Goal: Task Accomplishment & Management: Manage account settings

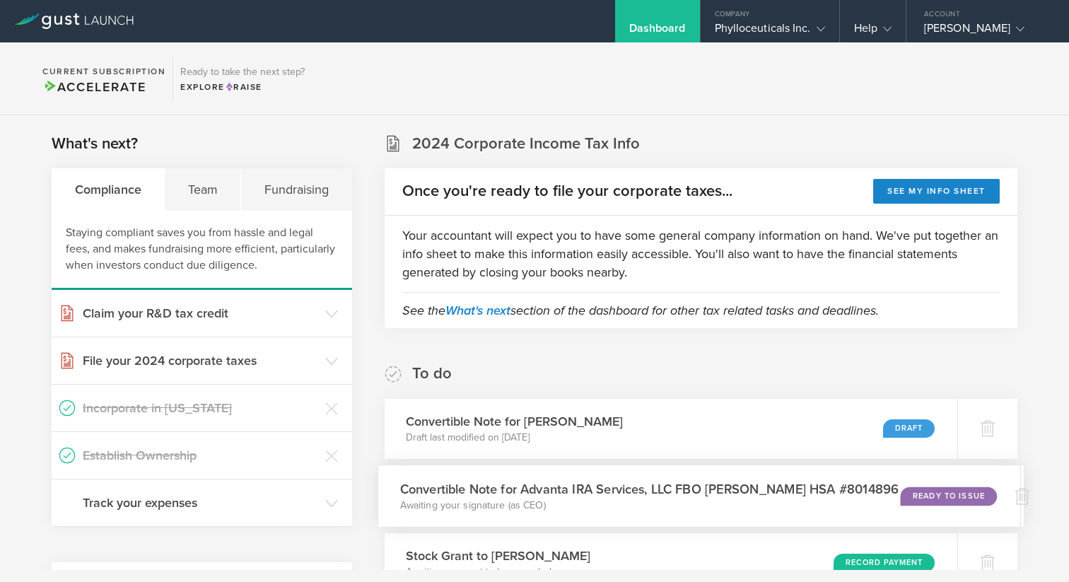
click at [947, 493] on div "Ready to Issue" at bounding box center [948, 496] width 96 height 19
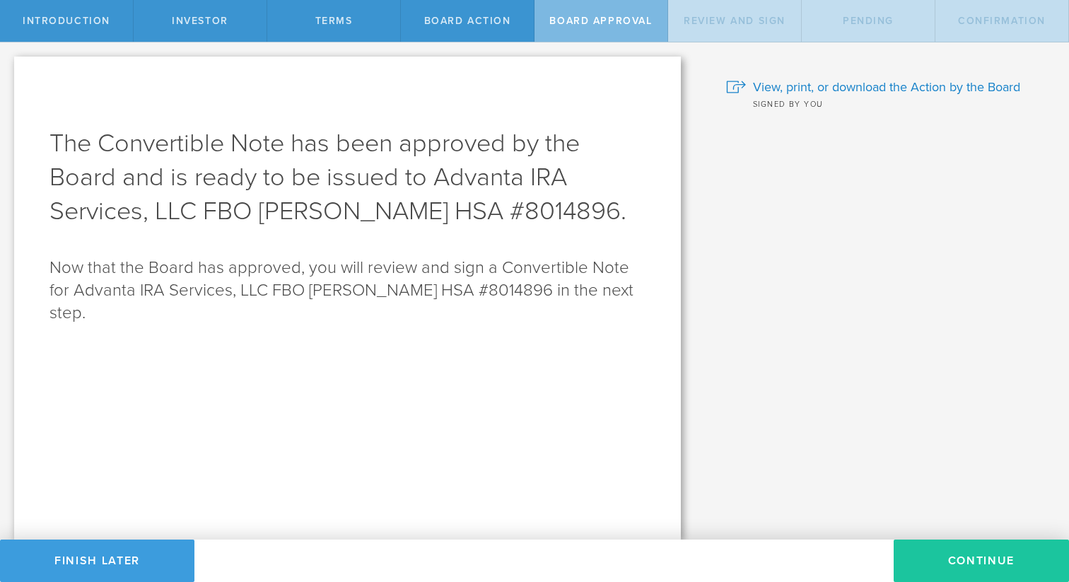
click at [965, 554] on button "Continue" at bounding box center [981, 561] width 175 height 42
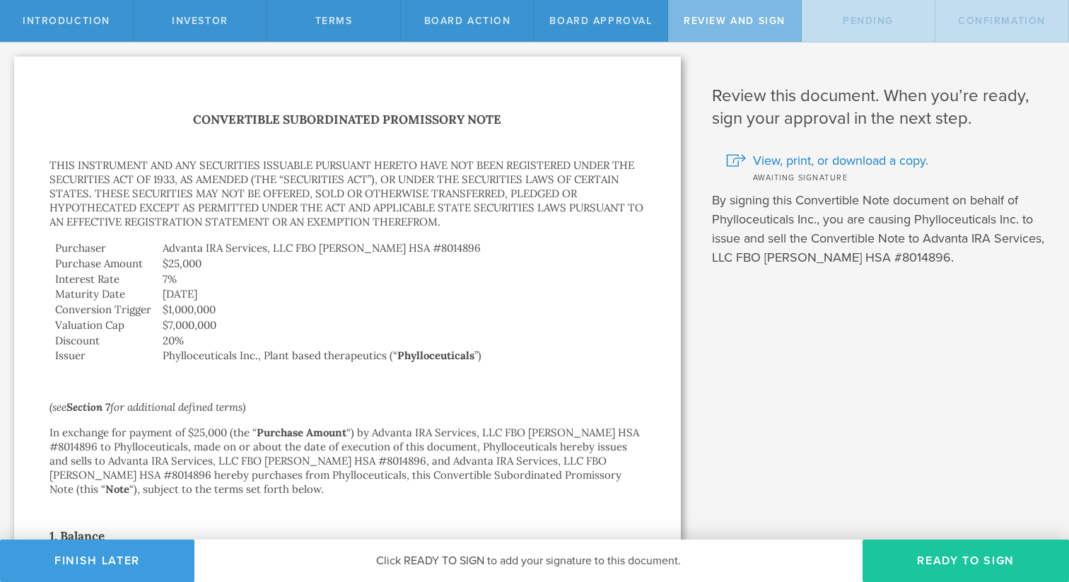
click at [965, 564] on button "Ready to Sign" at bounding box center [966, 561] width 206 height 42
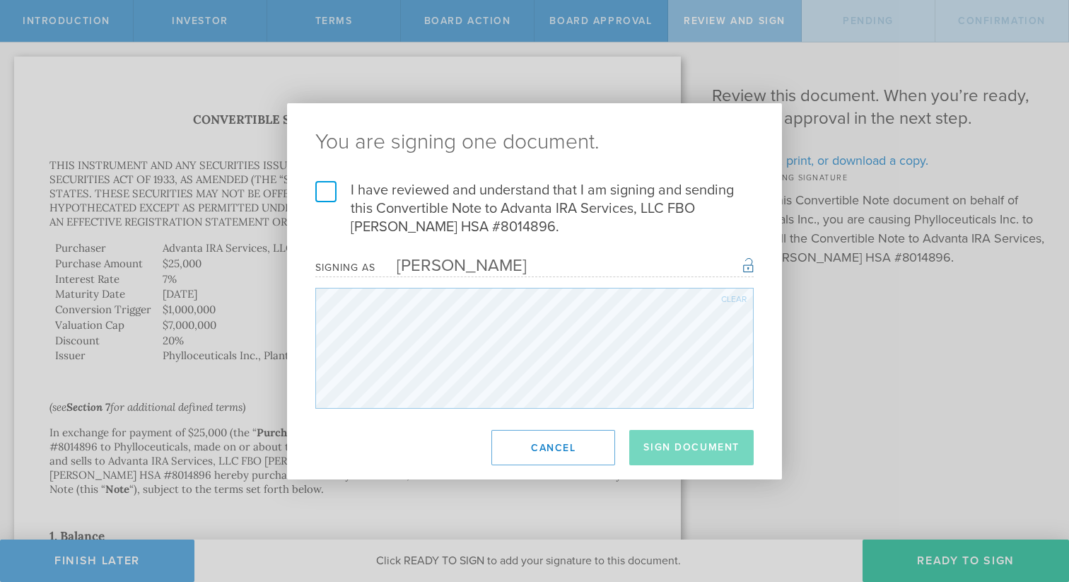
click at [323, 194] on label "I have reviewed and understand that I am signing and sending this Convertible N…" at bounding box center [534, 208] width 438 height 55
click at [0, 0] on input "I have reviewed and understand that I am signing and sending this Convertible N…" at bounding box center [0, 0] width 0 height 0
click at [689, 454] on button "Sign Document" at bounding box center [691, 447] width 124 height 35
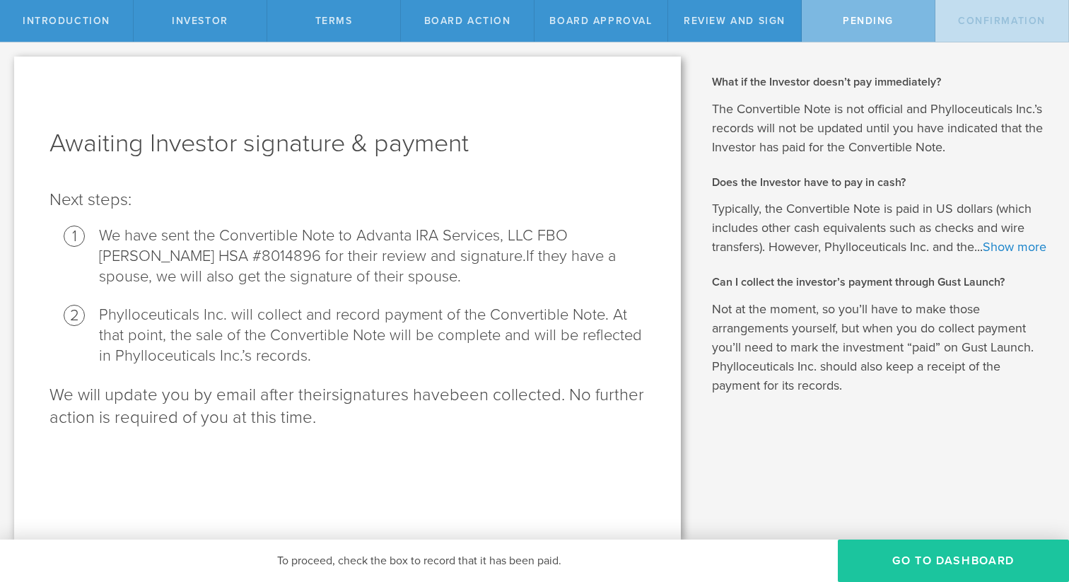
click at [926, 575] on button "Go To Dashboard" at bounding box center [953, 561] width 231 height 42
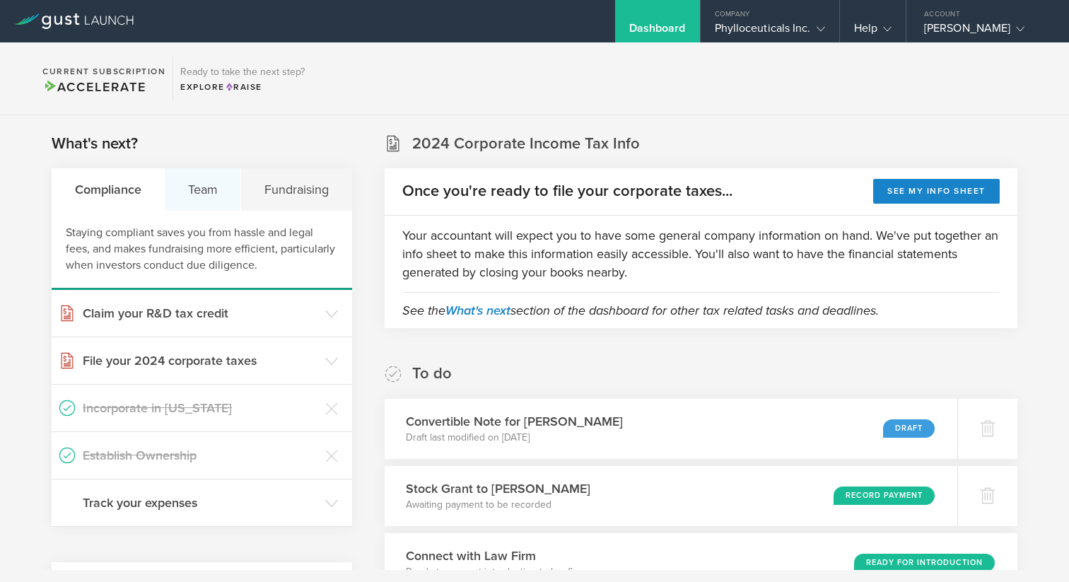
click at [206, 186] on div "Team" at bounding box center [203, 189] width 76 height 42
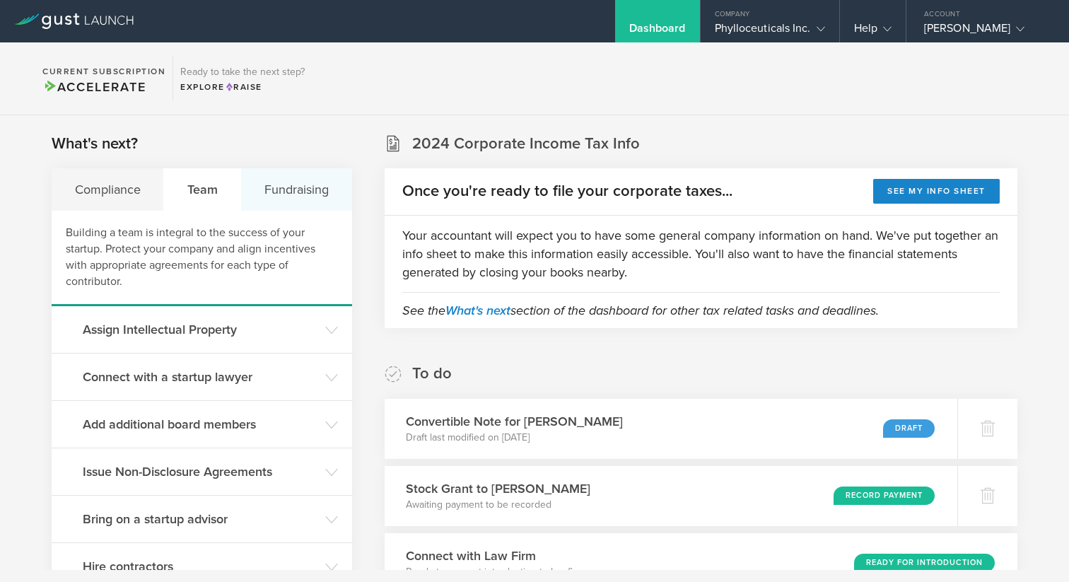
click at [304, 194] on div "Fundraising" at bounding box center [296, 189] width 110 height 42
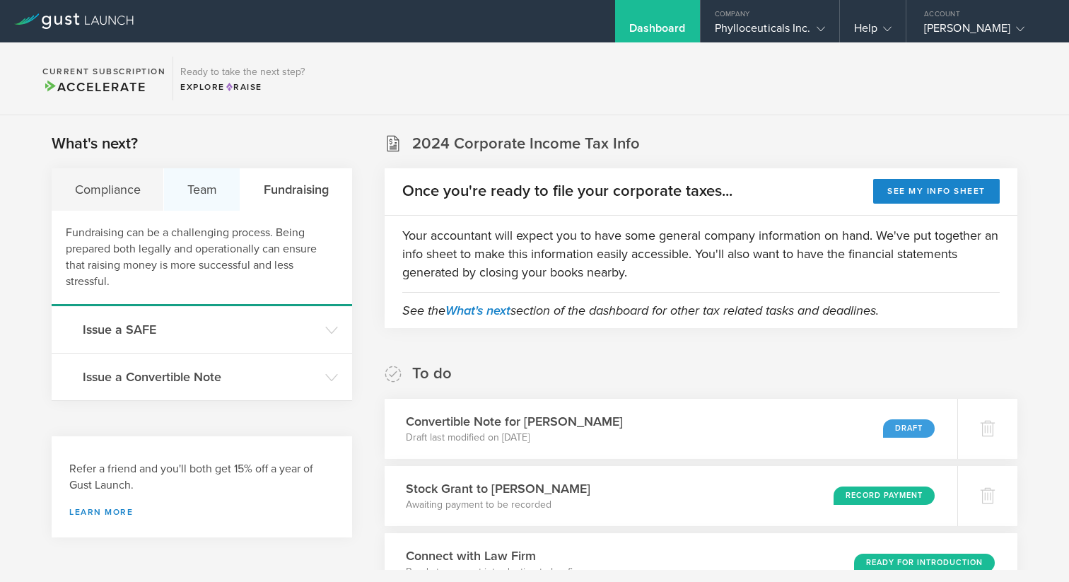
click at [209, 180] on div "Team" at bounding box center [202, 189] width 76 height 42
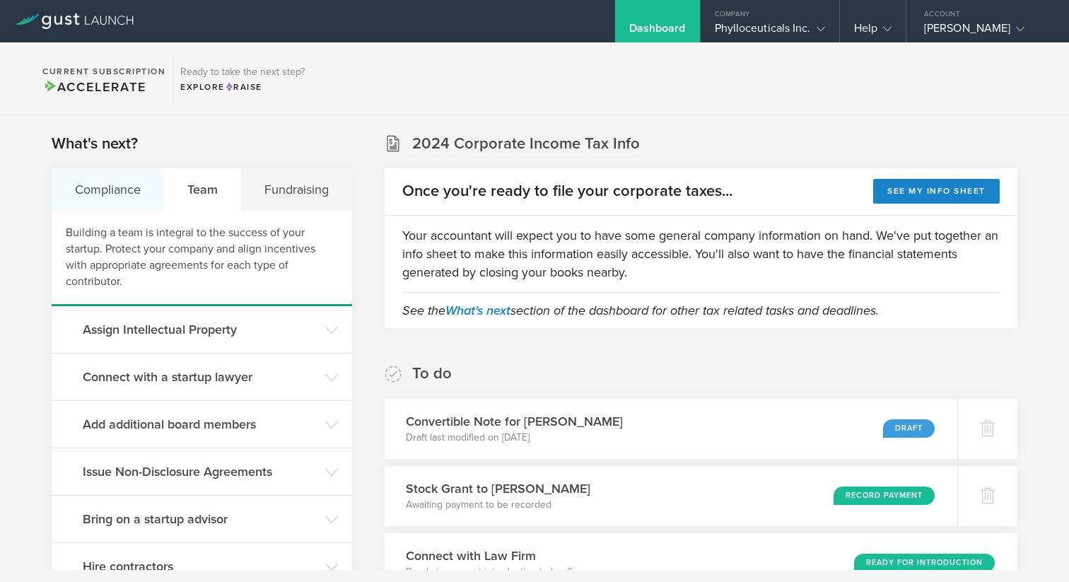
click at [143, 191] on div "Compliance" at bounding box center [108, 189] width 112 height 42
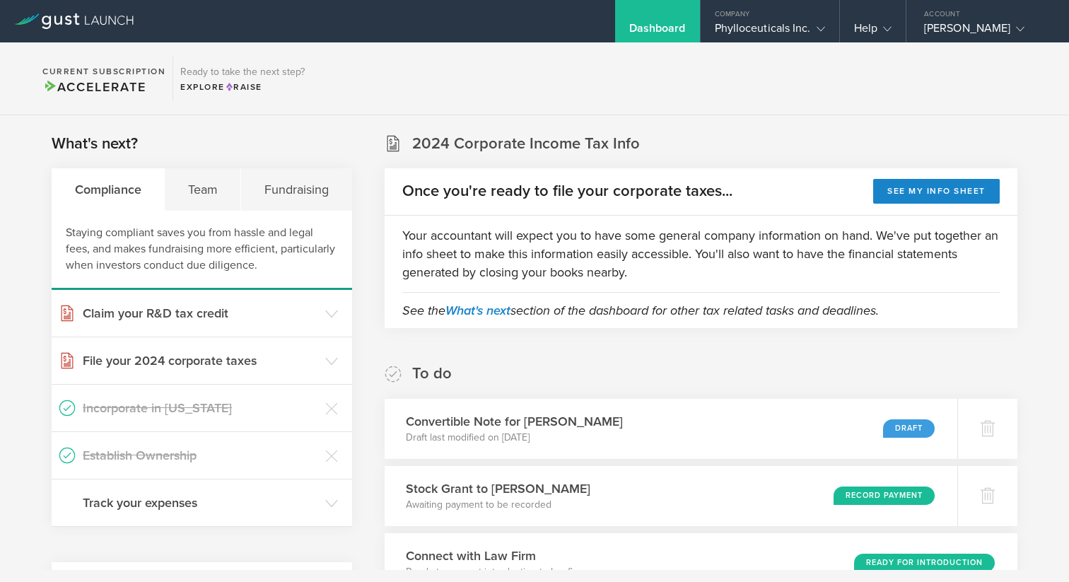
click at [165, 458] on h3 "Establish Ownership" at bounding box center [200, 455] width 235 height 18
click at [188, 504] on h3 "Track your expenses" at bounding box center [200, 503] width 235 height 18
click at [209, 193] on div "Team" at bounding box center [203, 189] width 76 height 42
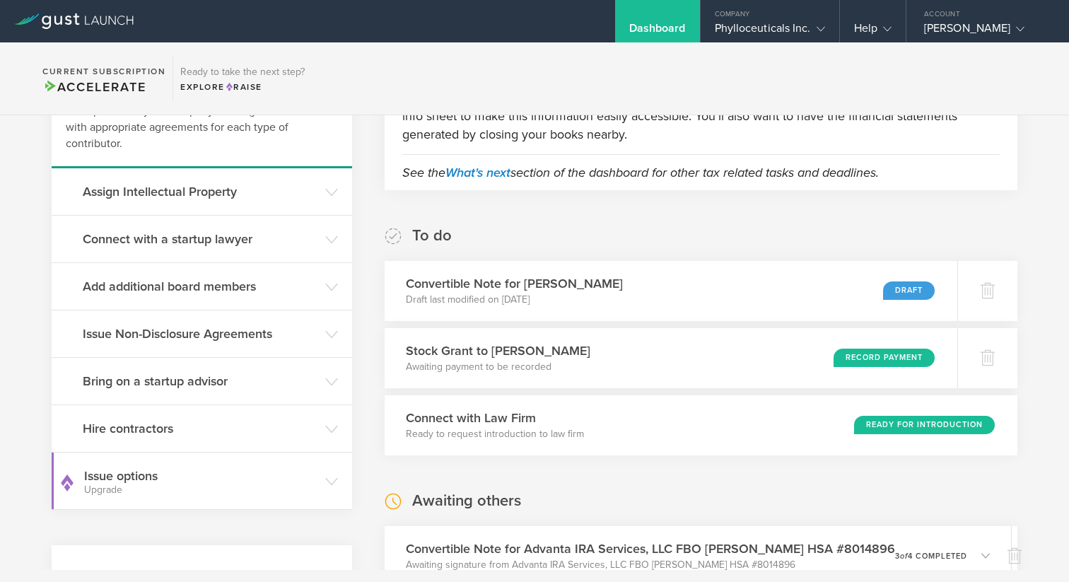
scroll to position [144, 0]
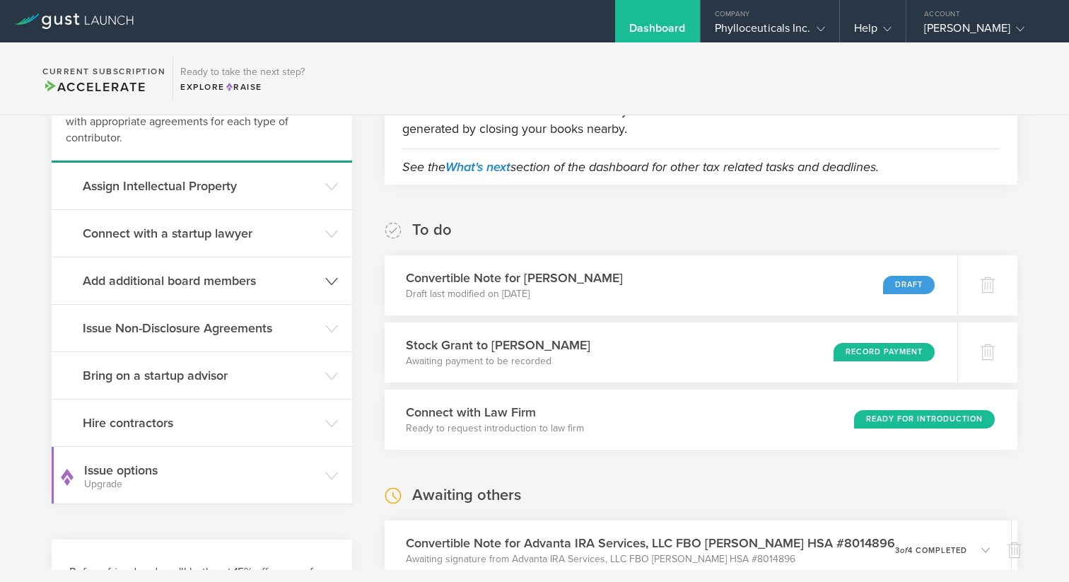
click at [301, 287] on h3 "Add additional board members" at bounding box center [200, 281] width 235 height 18
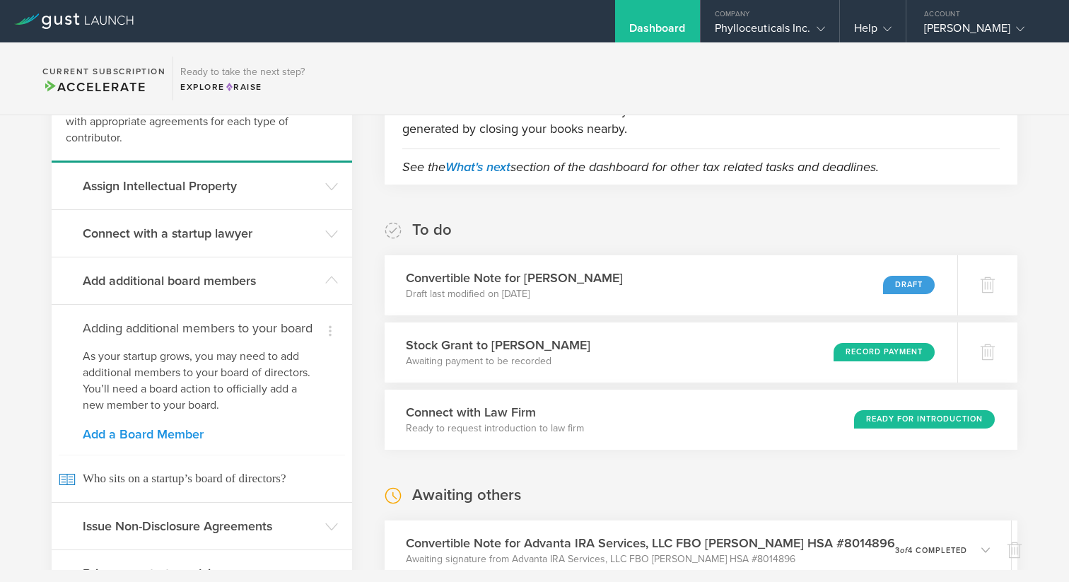
click at [160, 433] on link "Add a Board Member" at bounding box center [202, 434] width 238 height 13
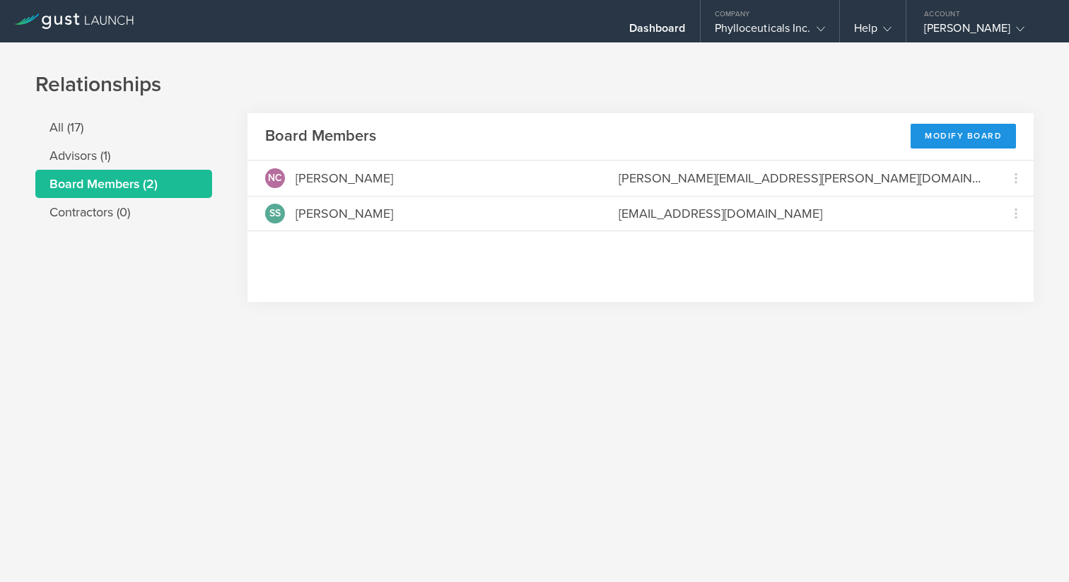
click at [955, 139] on div "Modify Board" at bounding box center [963, 136] width 105 height 25
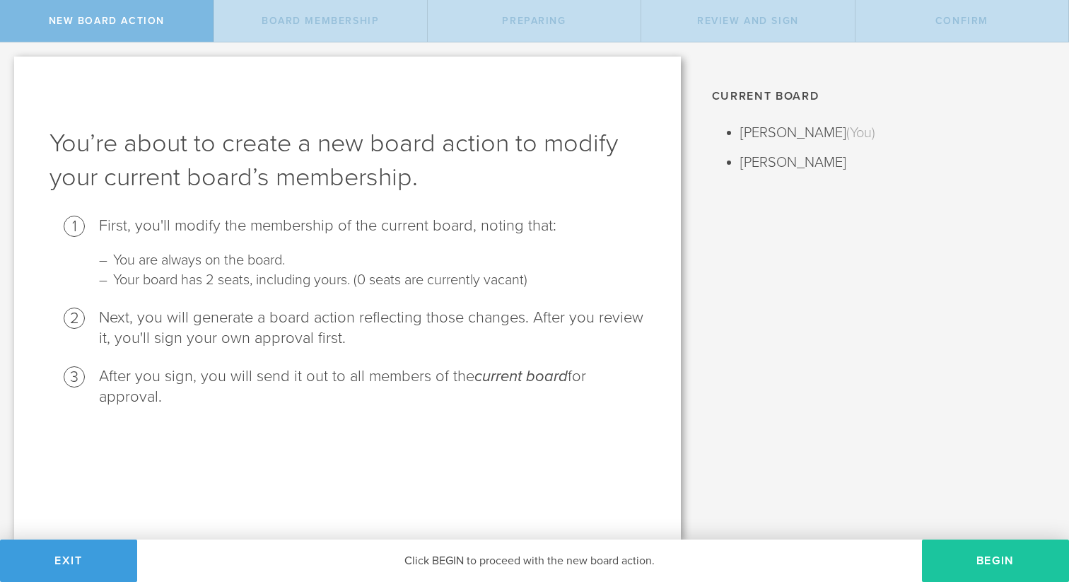
click at [971, 561] on button "Begin" at bounding box center [995, 561] width 147 height 42
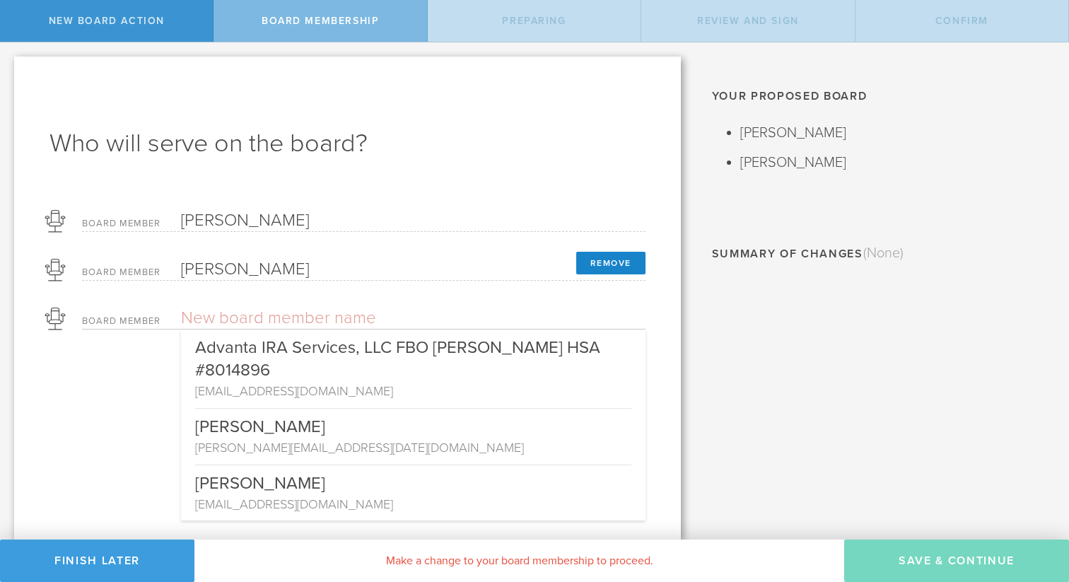
click at [326, 321] on input "text" at bounding box center [364, 318] width 366 height 21
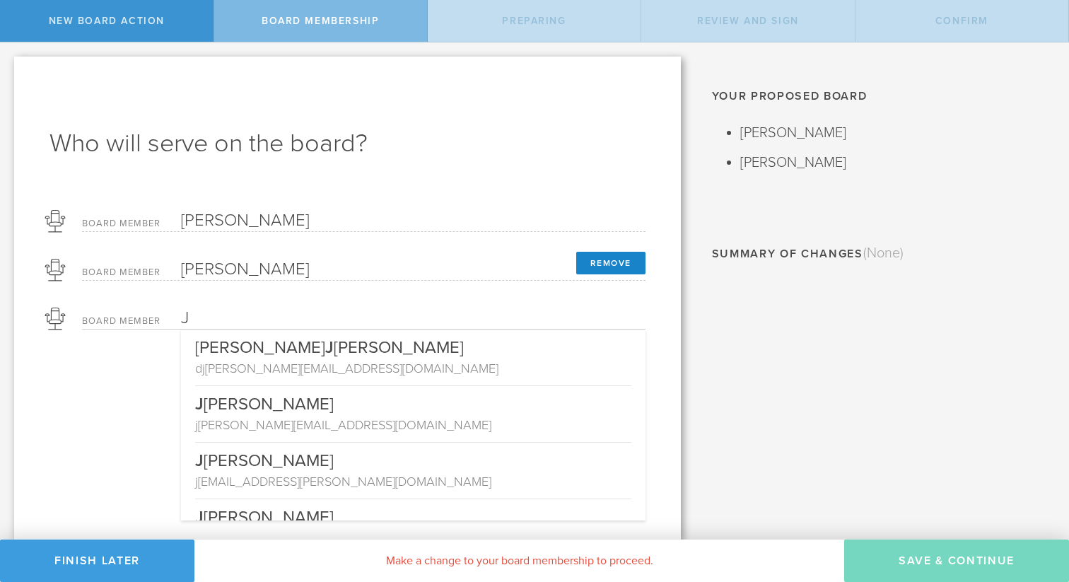
type input "Ja"
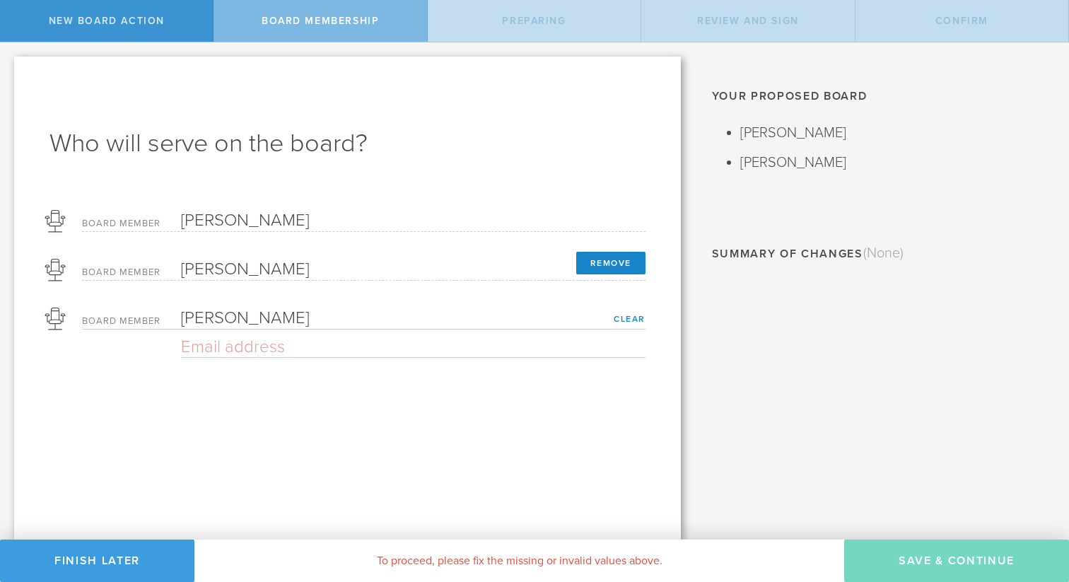
type input "Jane Hollingsworth"
click at [272, 349] on input "email" at bounding box center [413, 347] width 465 height 21
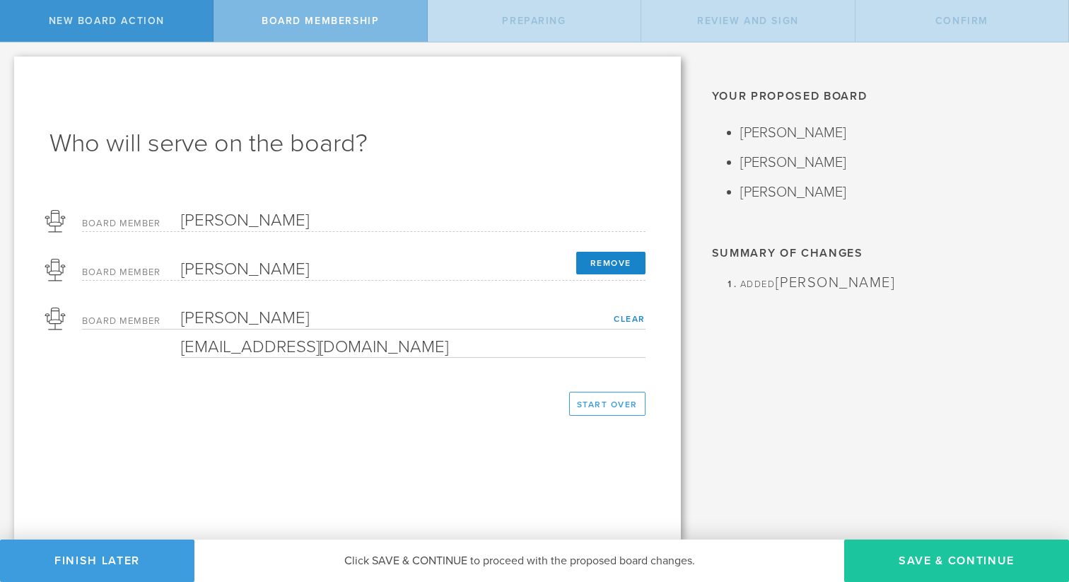
type input "janehhollingsworth@gmail.com"
click at [923, 568] on button "Save & Continue" at bounding box center [956, 561] width 225 height 42
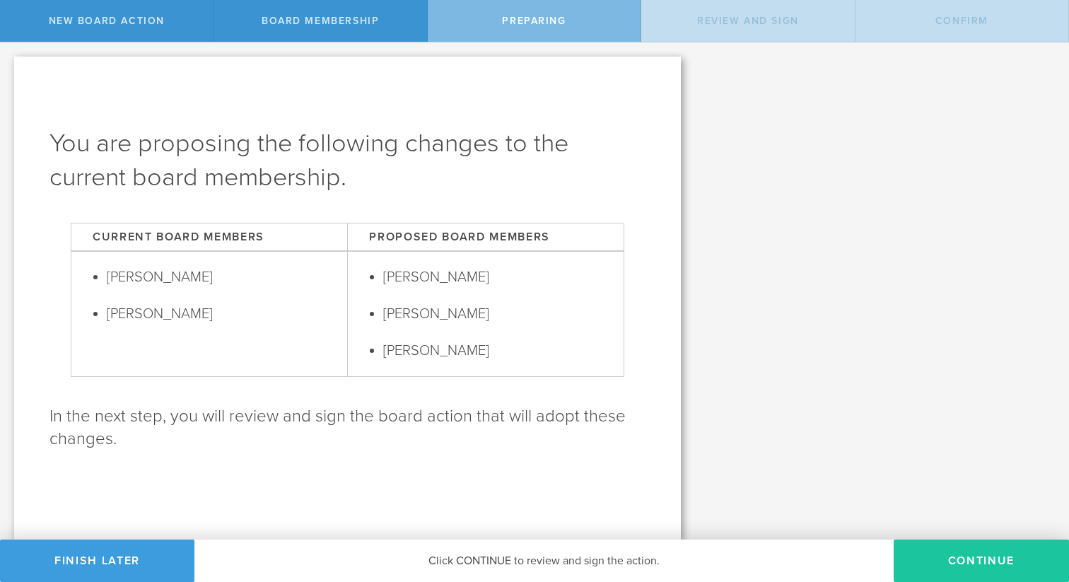
click at [996, 560] on button "Continue" at bounding box center [981, 561] width 175 height 42
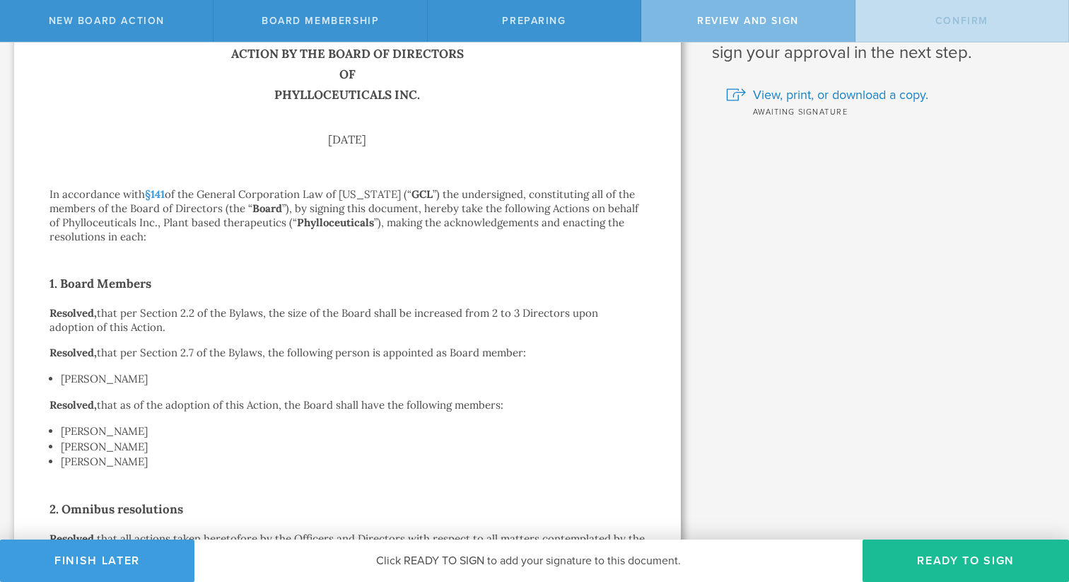
scroll to position [65, 0]
click at [100, 571] on button "Finish Later" at bounding box center [97, 561] width 194 height 42
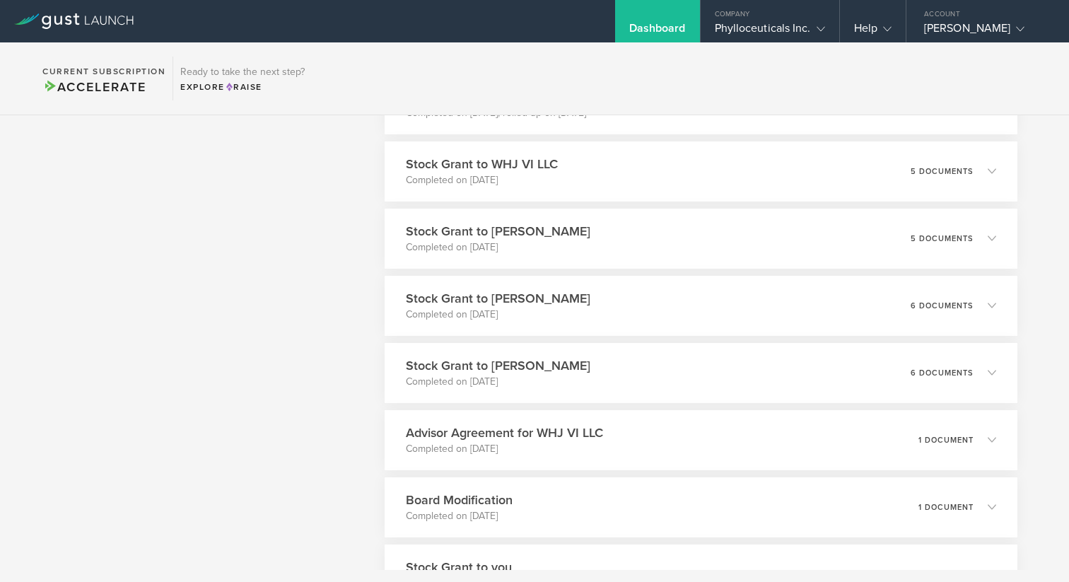
scroll to position [1030, 0]
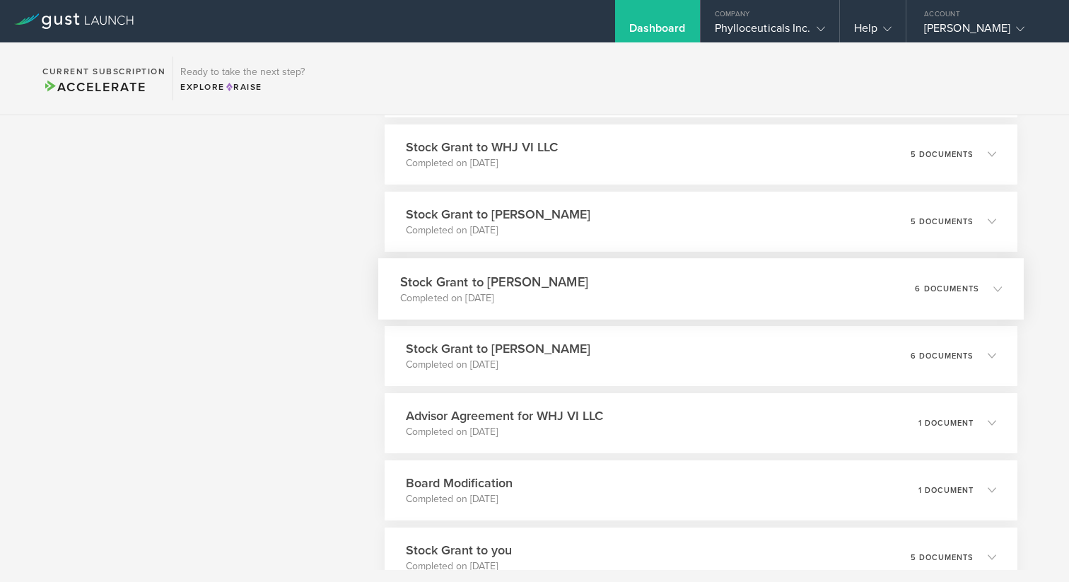
click at [530, 296] on p "Completed on May 29, 2025" at bounding box center [494, 298] width 188 height 14
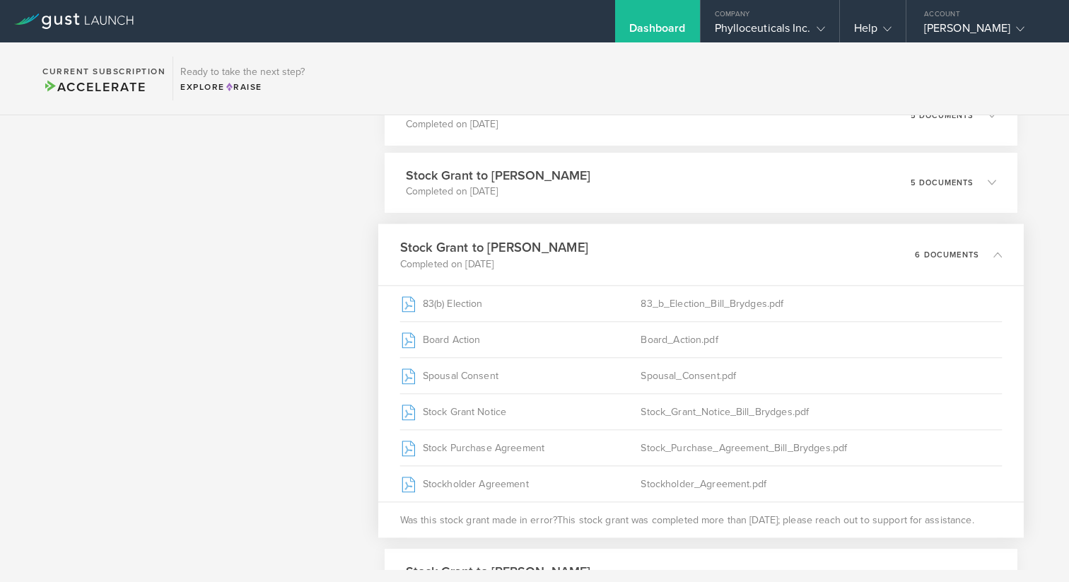
scroll to position [1078, 0]
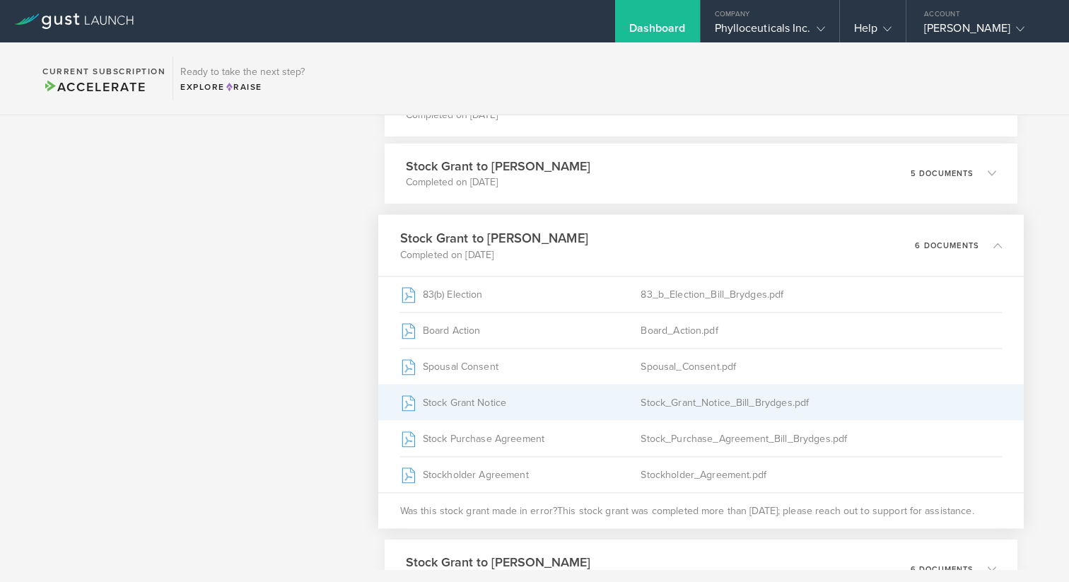
click at [505, 394] on div "Stock Grant Notice" at bounding box center [520, 402] width 241 height 35
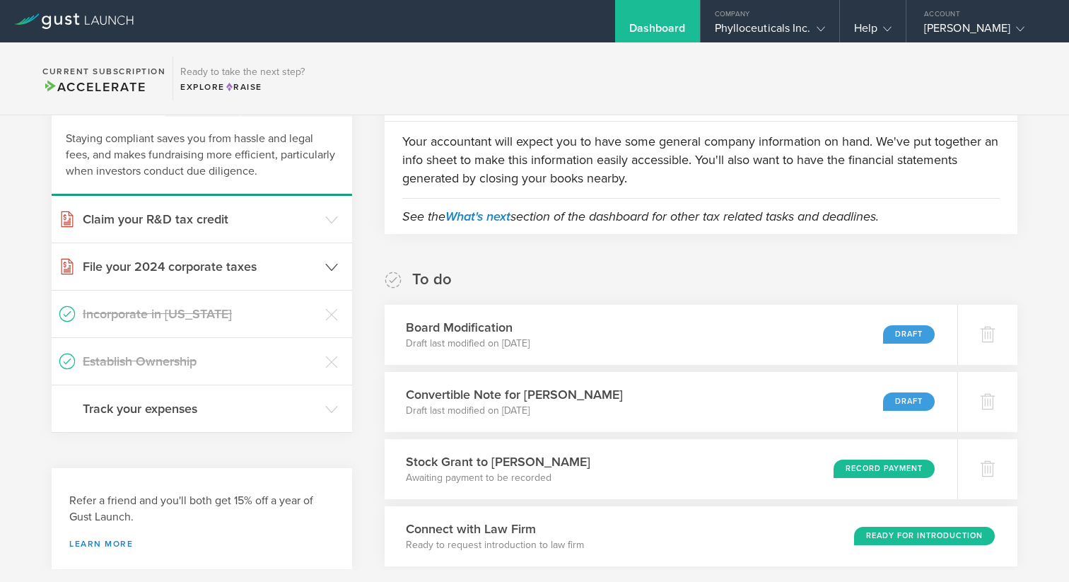
scroll to position [108, 0]
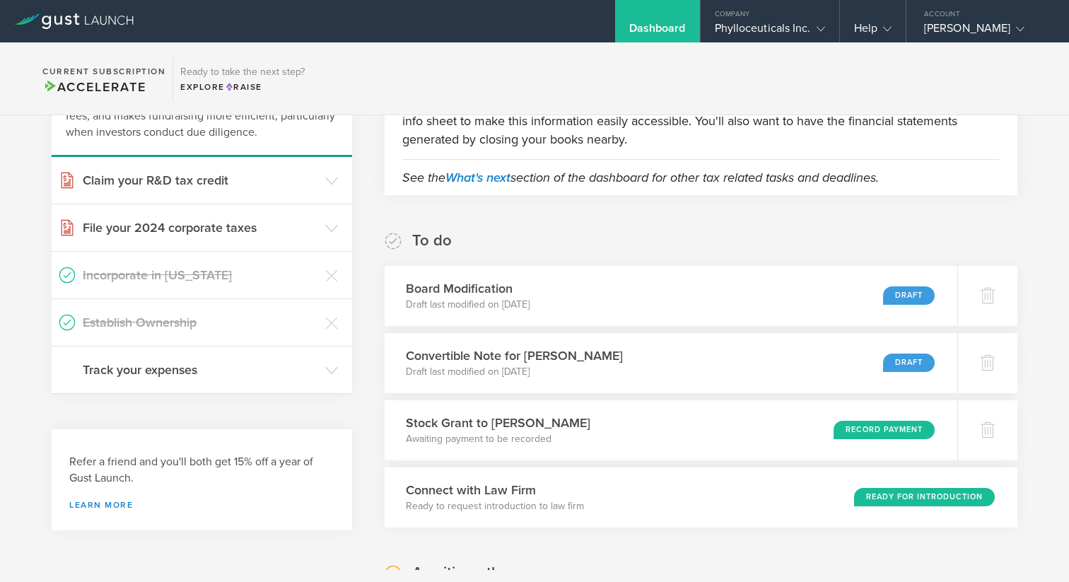
scroll to position [205, 0]
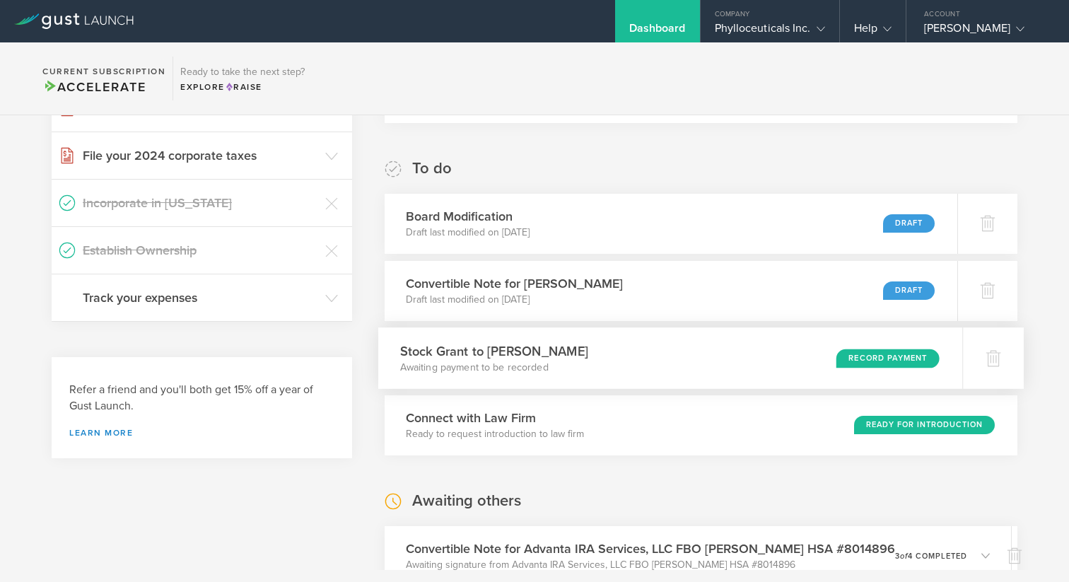
click at [875, 358] on div "Record Payment" at bounding box center [888, 358] width 103 height 19
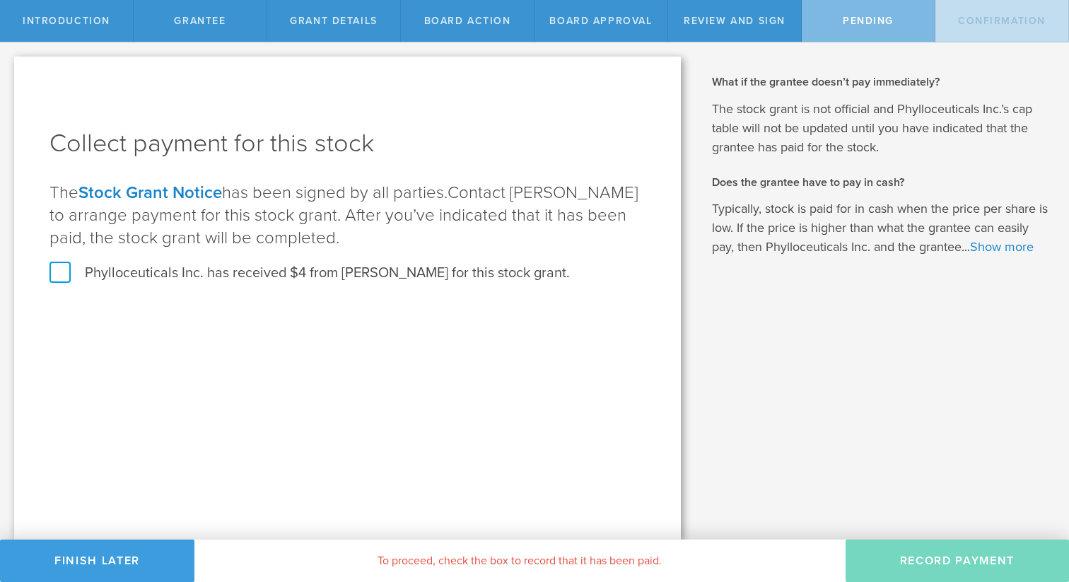
click at [62, 277] on label "Phylloceuticals Inc. has received $4 from [PERSON_NAME] for this stock grant." at bounding box center [309, 273] width 520 height 18
click at [0, 0] on input "Phylloceuticals Inc. has received $4 from Mark Brown for this stock grant." at bounding box center [0, 0] width 0 height 0
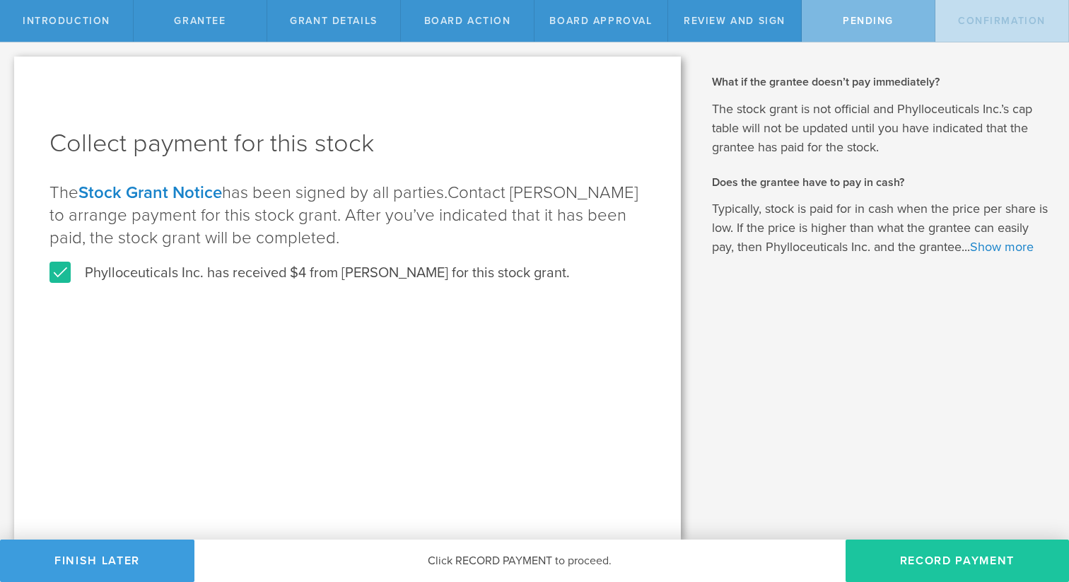
click at [897, 548] on button "Record Payment" at bounding box center [957, 561] width 223 height 42
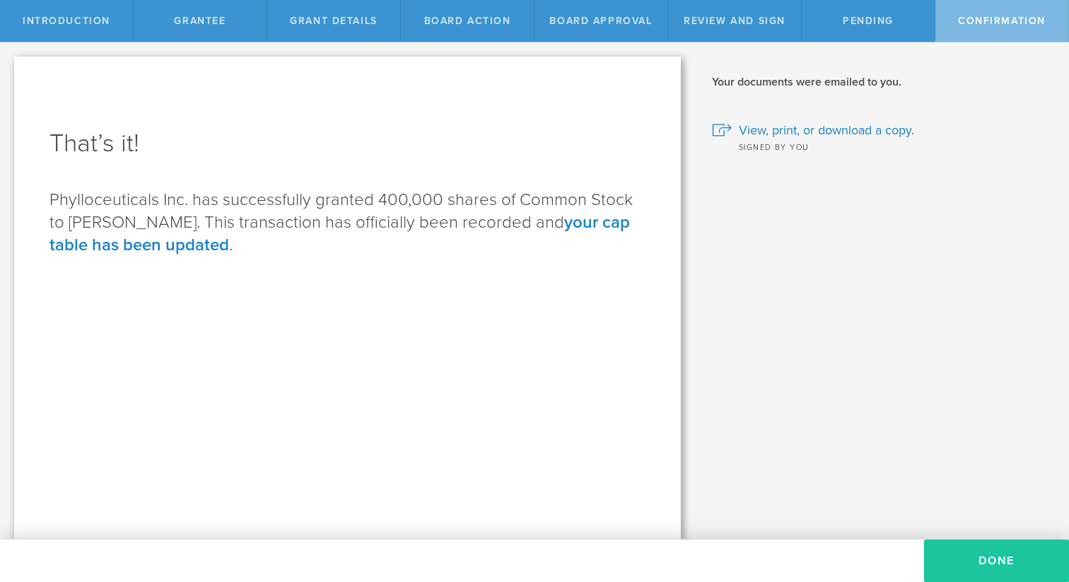
click at [984, 562] on button "Done" at bounding box center [996, 561] width 145 height 42
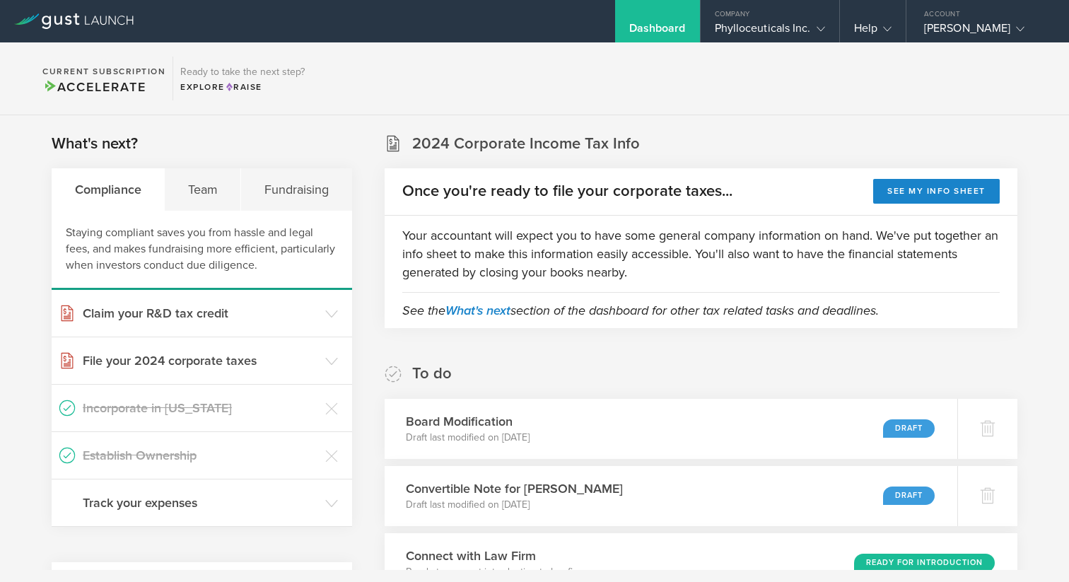
click at [210, 445] on header "Establish Ownership" at bounding box center [202, 455] width 301 height 47
click at [171, 453] on h3 "Establish Ownership" at bounding box center [200, 455] width 235 height 18
click at [202, 454] on h3 "Establish Ownership" at bounding box center [200, 455] width 235 height 18
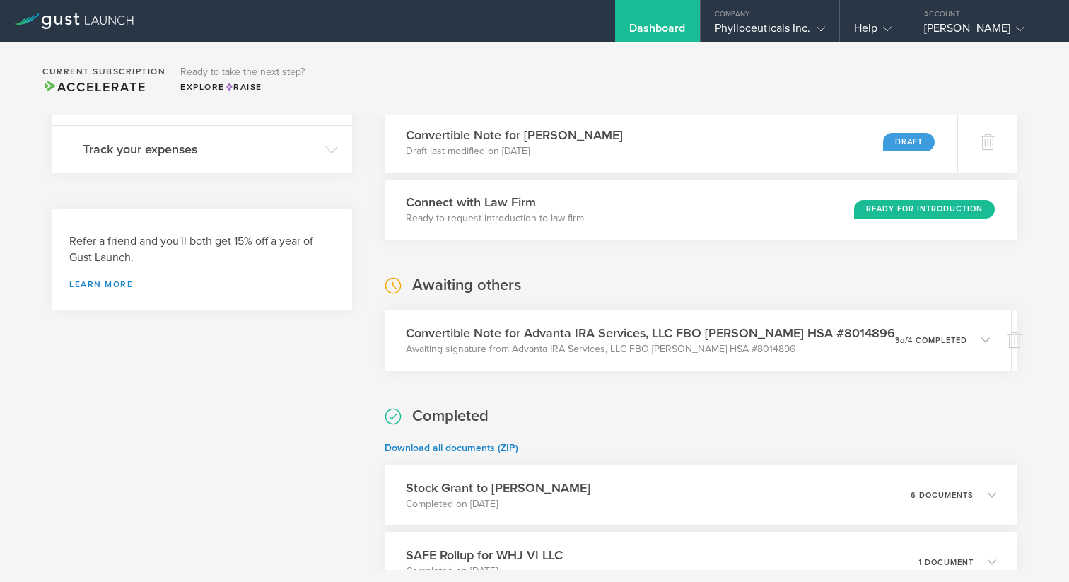
scroll to position [357, 0]
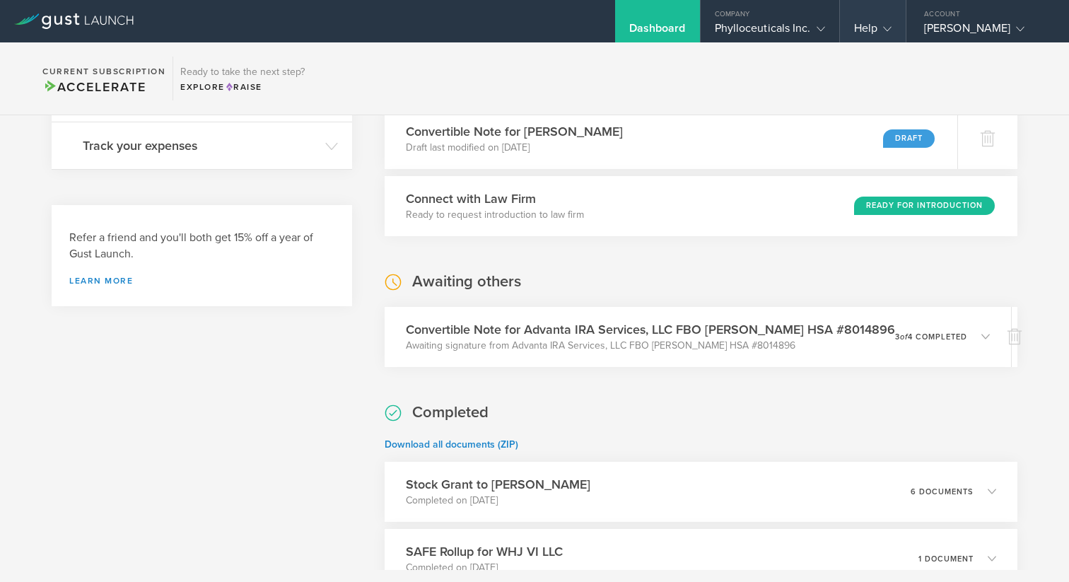
click at [889, 25] on icon at bounding box center [887, 29] width 8 height 8
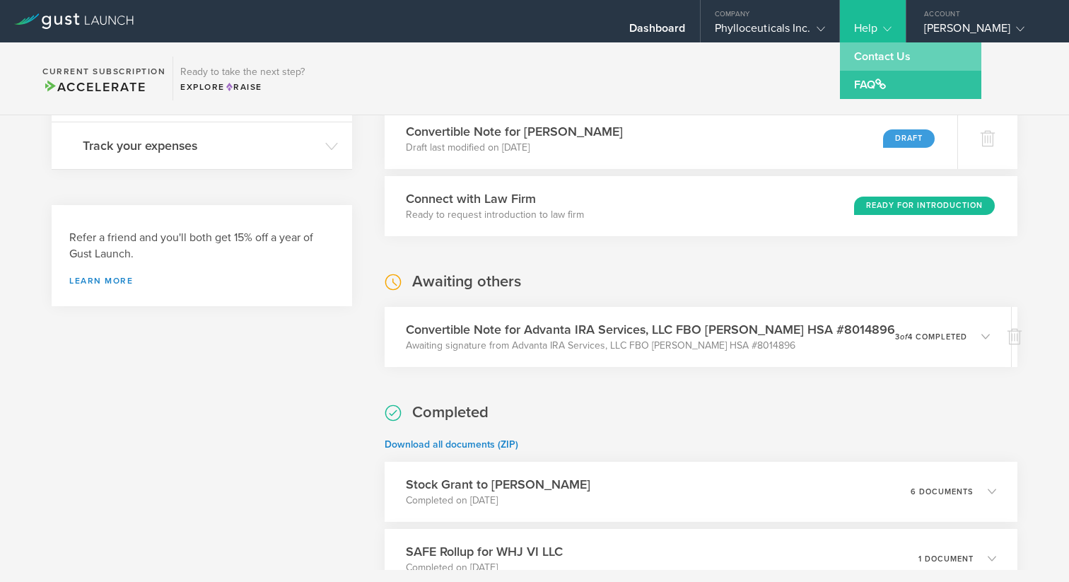
click at [876, 49] on link "Contact Us" at bounding box center [910, 56] width 141 height 28
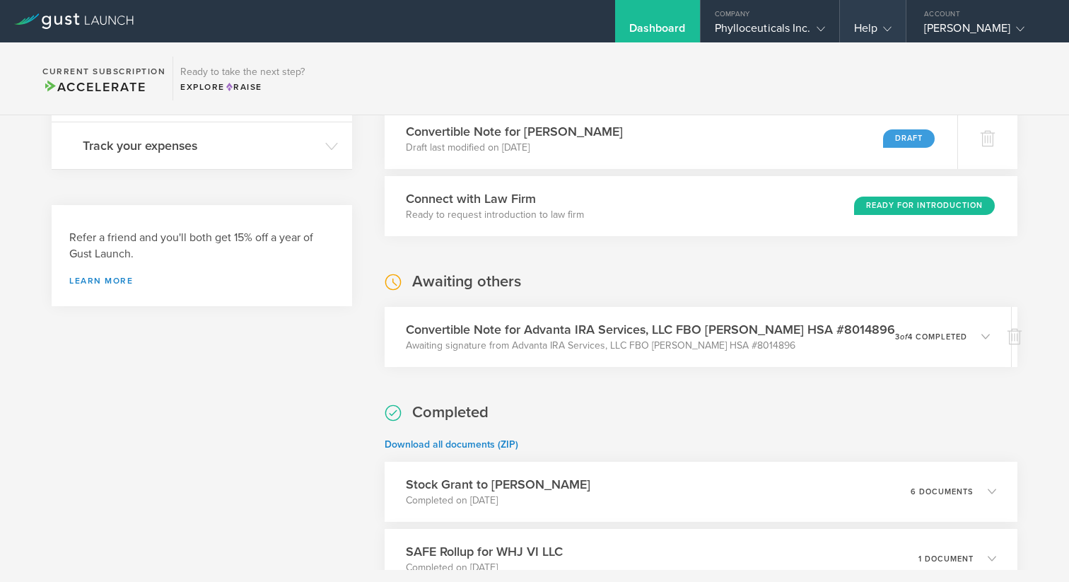
click at [868, 29] on div "Help" at bounding box center [872, 31] width 37 height 21
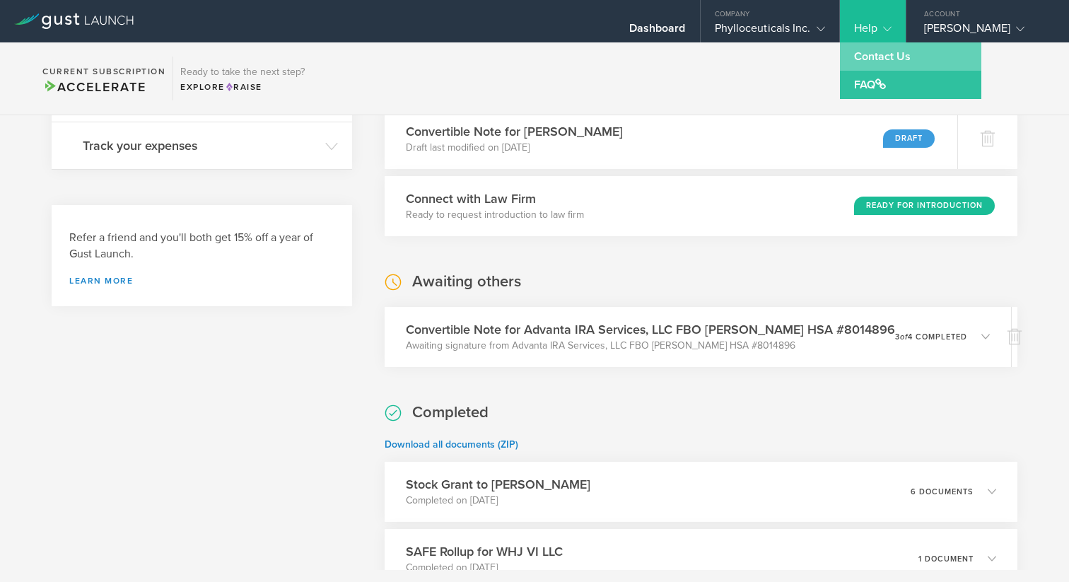
click at [872, 53] on link "Contact Us" at bounding box center [910, 56] width 141 height 28
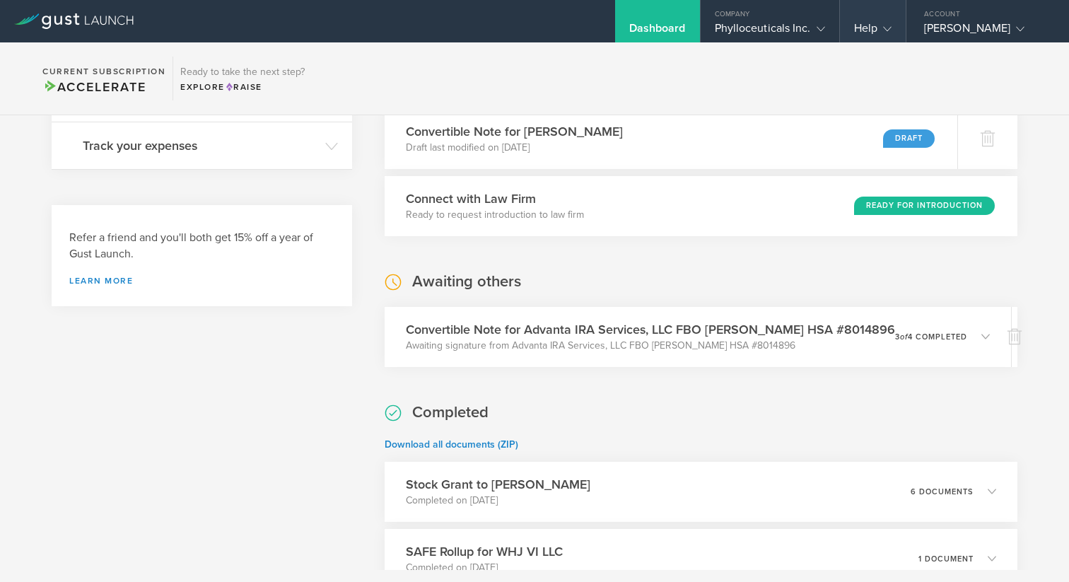
click at [873, 32] on div "Help" at bounding box center [872, 31] width 37 height 21
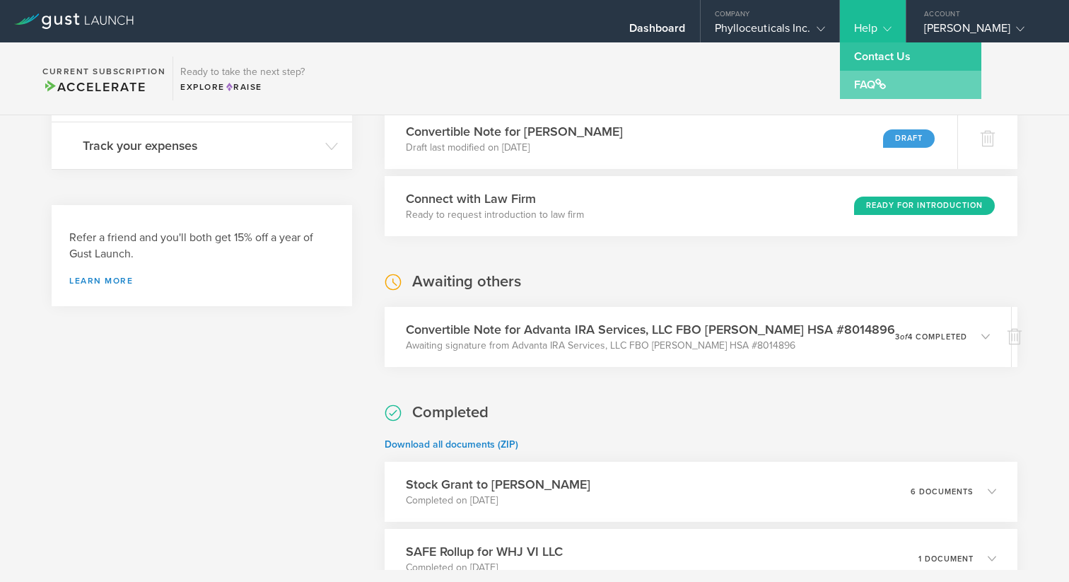
click at [869, 90] on link "FAQ" at bounding box center [910, 85] width 141 height 28
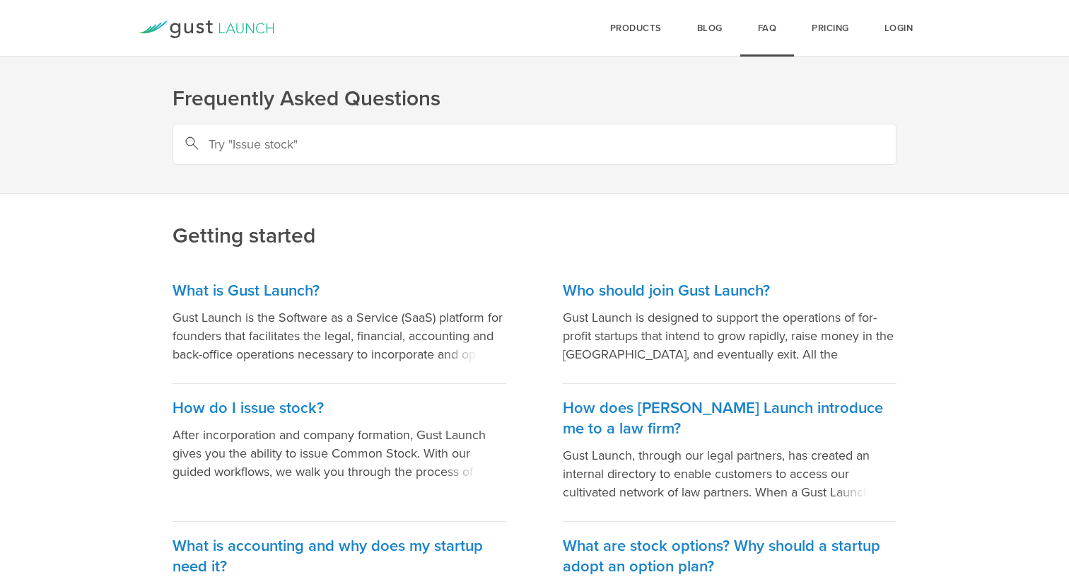
click at [308, 141] on input "text" at bounding box center [535, 144] width 724 height 41
type input "issue stock"
click at [269, 408] on h3 "How do I issue stock?" at bounding box center [340, 408] width 334 height 21
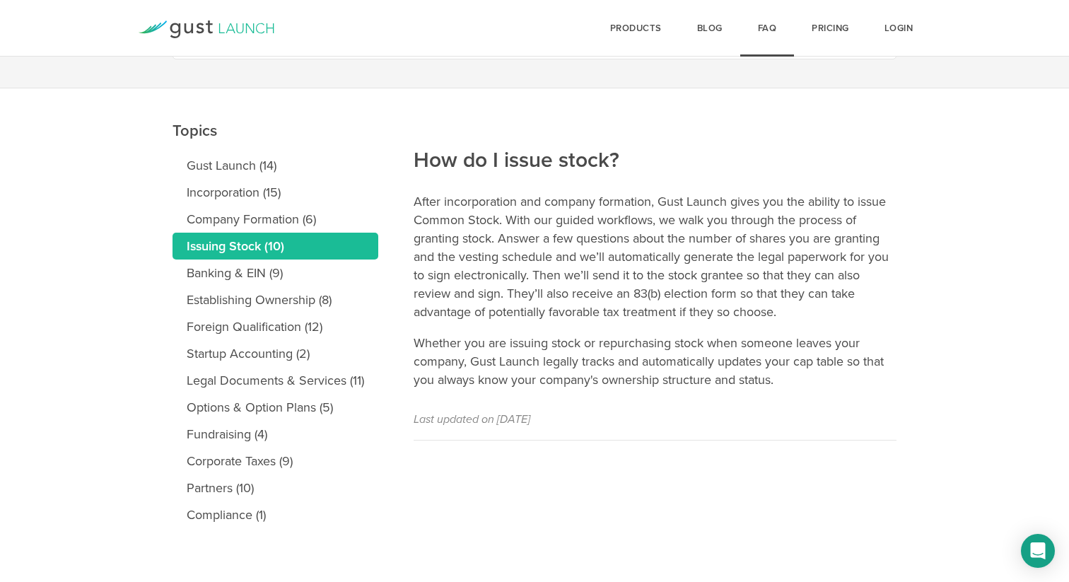
scroll to position [108, 0]
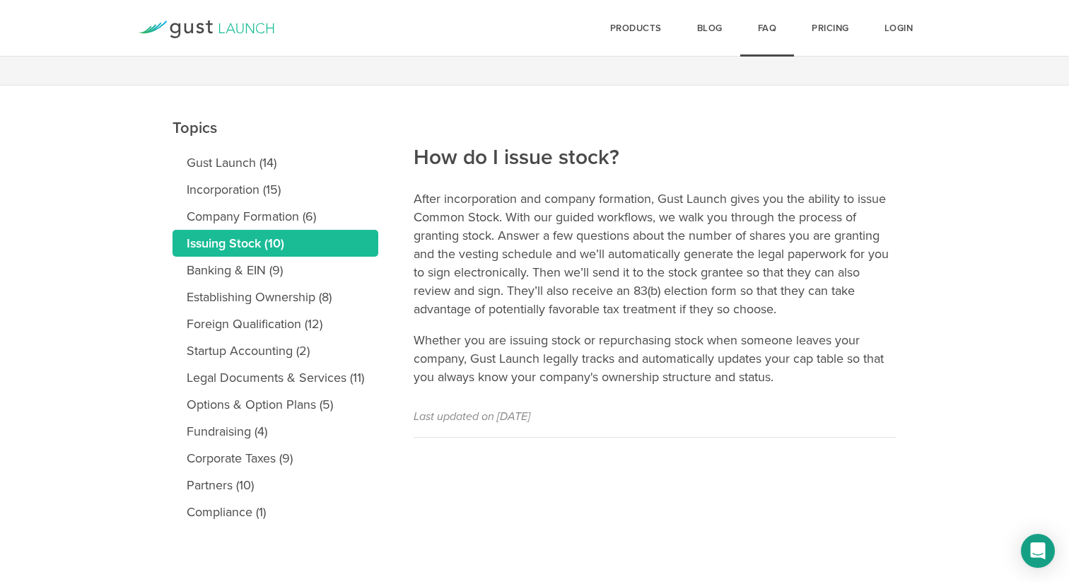
click at [252, 245] on link "Issuing Stock (10)" at bounding box center [276, 243] width 206 height 27
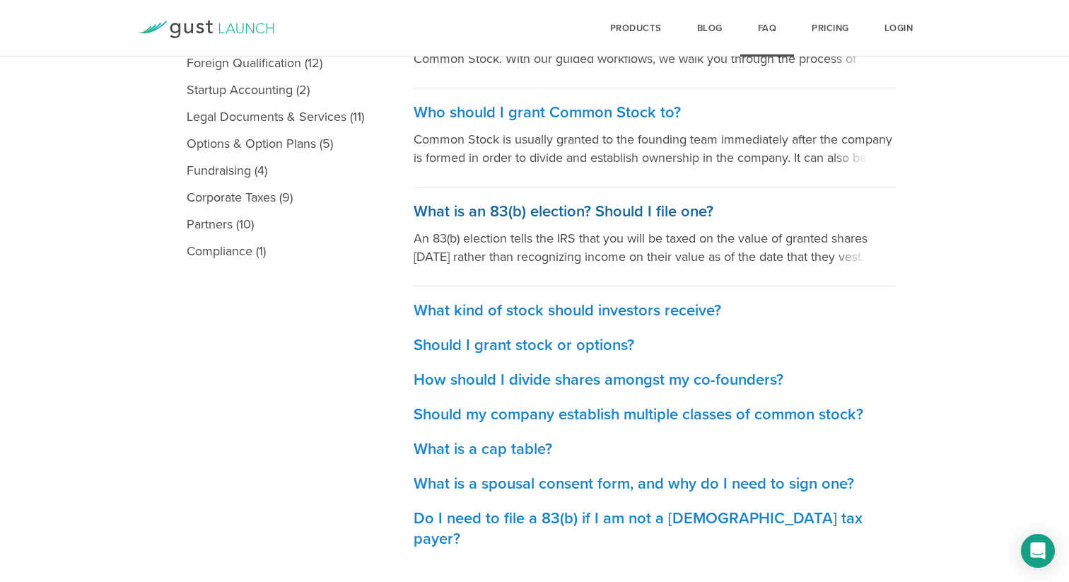
scroll to position [372, 0]
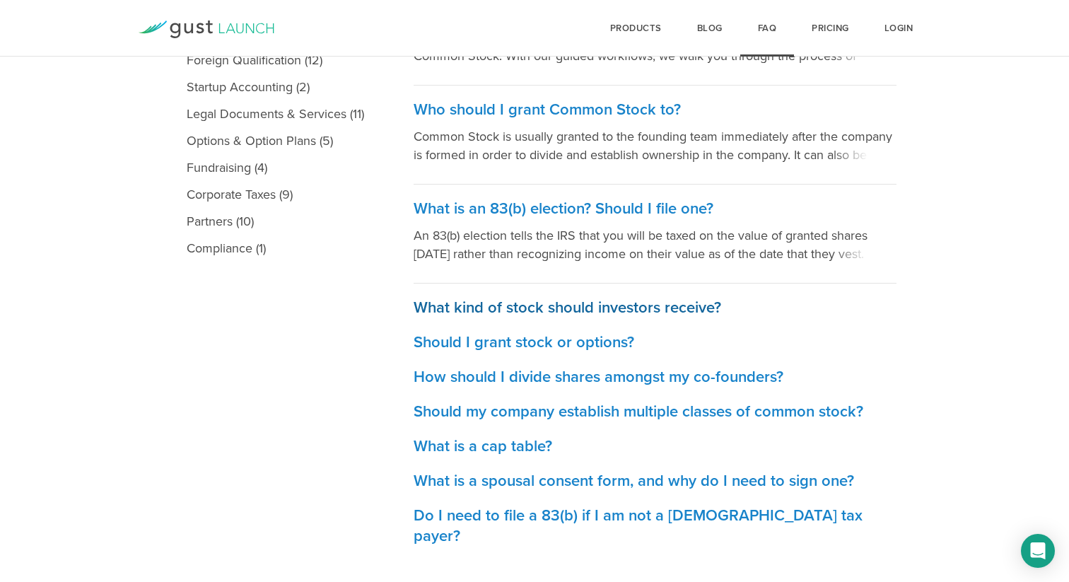
click at [529, 300] on h3 "What kind of stock should investors receive?" at bounding box center [655, 308] width 483 height 21
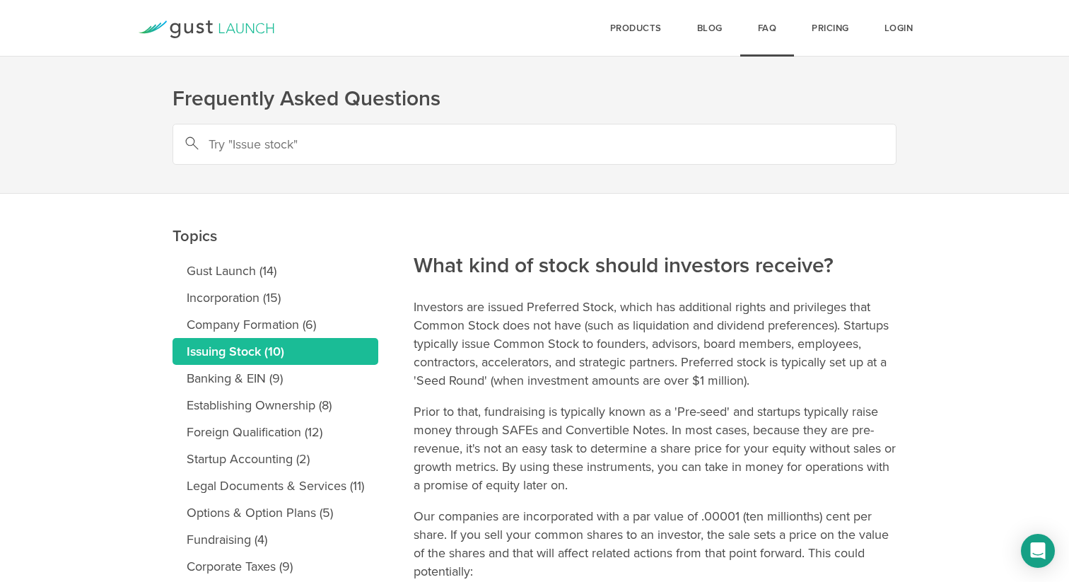
click at [276, 348] on link "Issuing Stock (10)" at bounding box center [276, 351] width 206 height 27
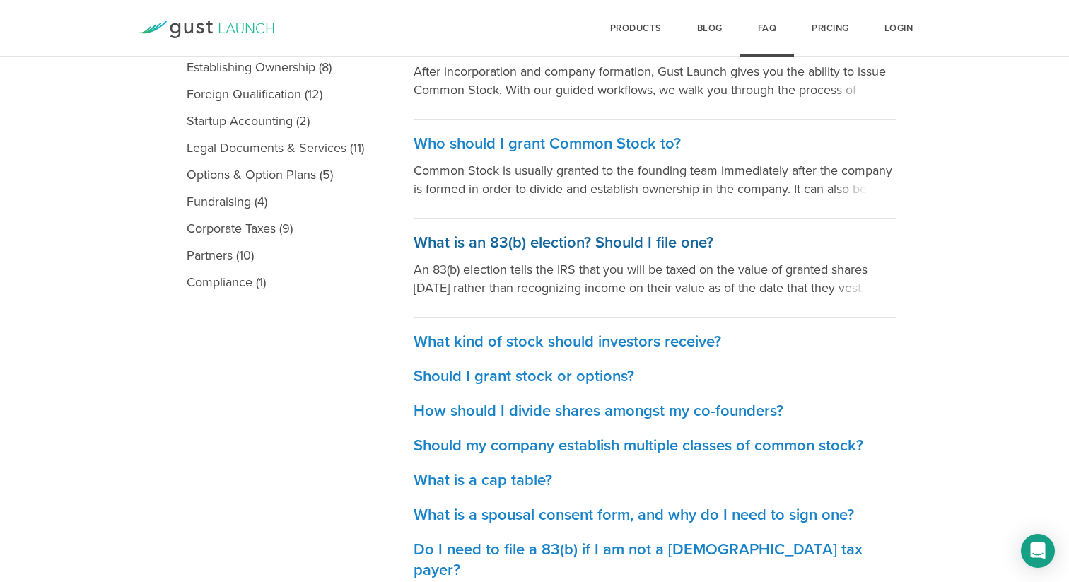
scroll to position [372, 0]
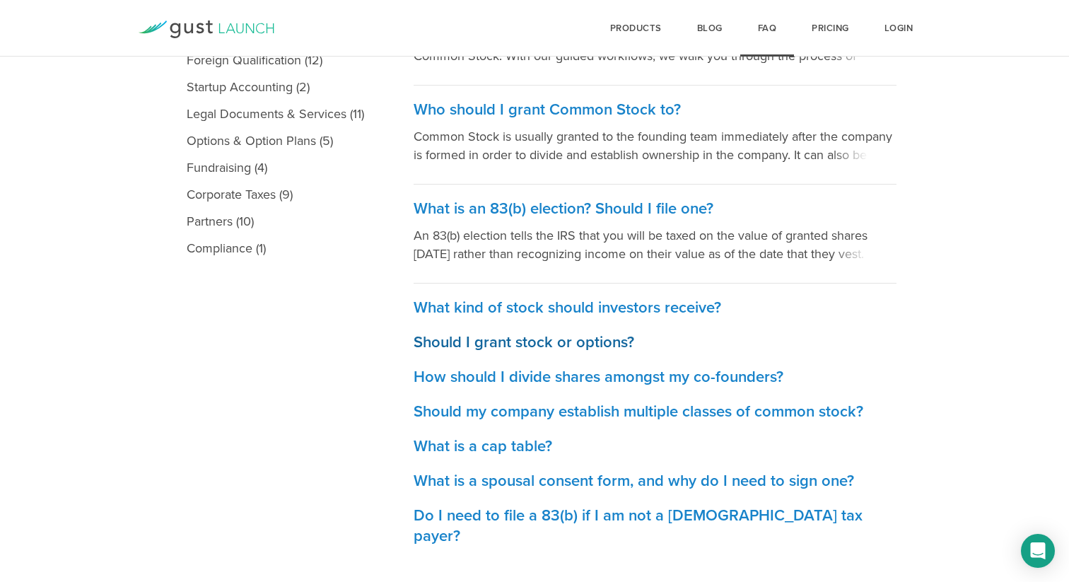
click at [548, 335] on h3 "Should I grant stock or options?" at bounding box center [655, 342] width 483 height 21
click at [618, 349] on h3 "Should I grant stock or options?" at bounding box center [655, 342] width 483 height 21
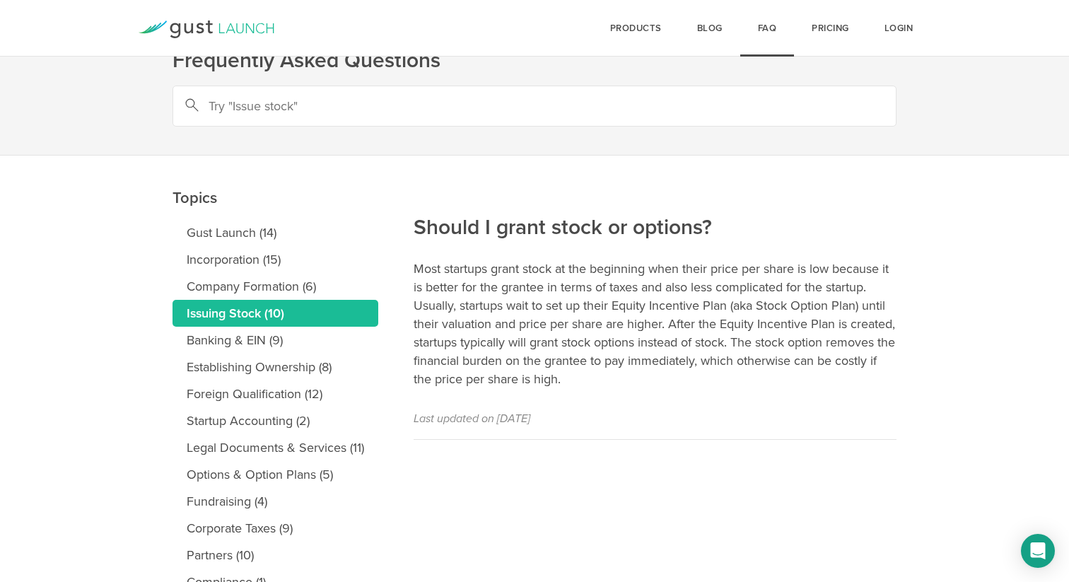
scroll to position [44, 0]
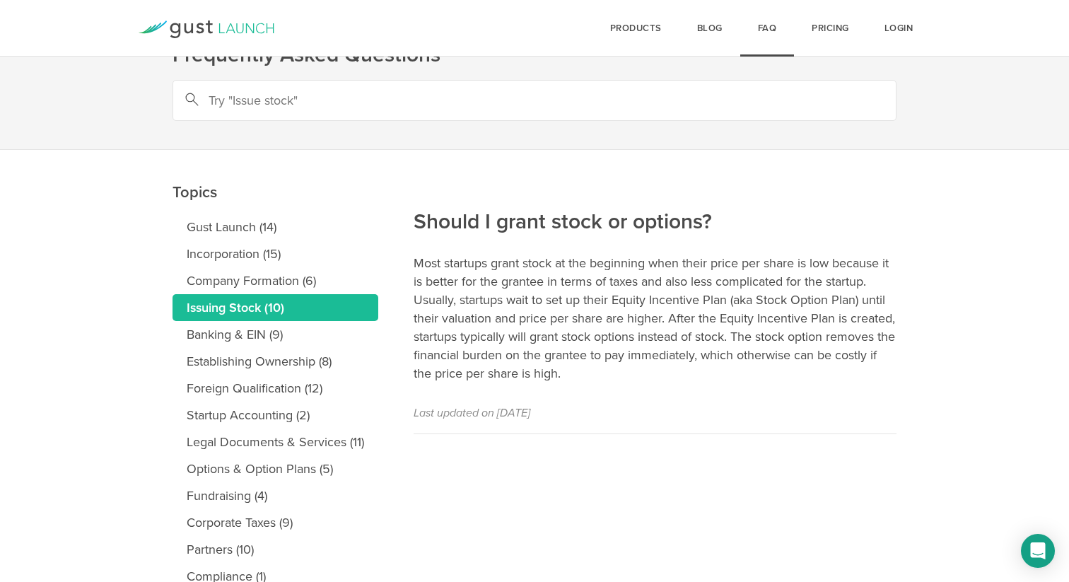
click at [240, 301] on link "Issuing Stock (10)" at bounding box center [276, 307] width 206 height 27
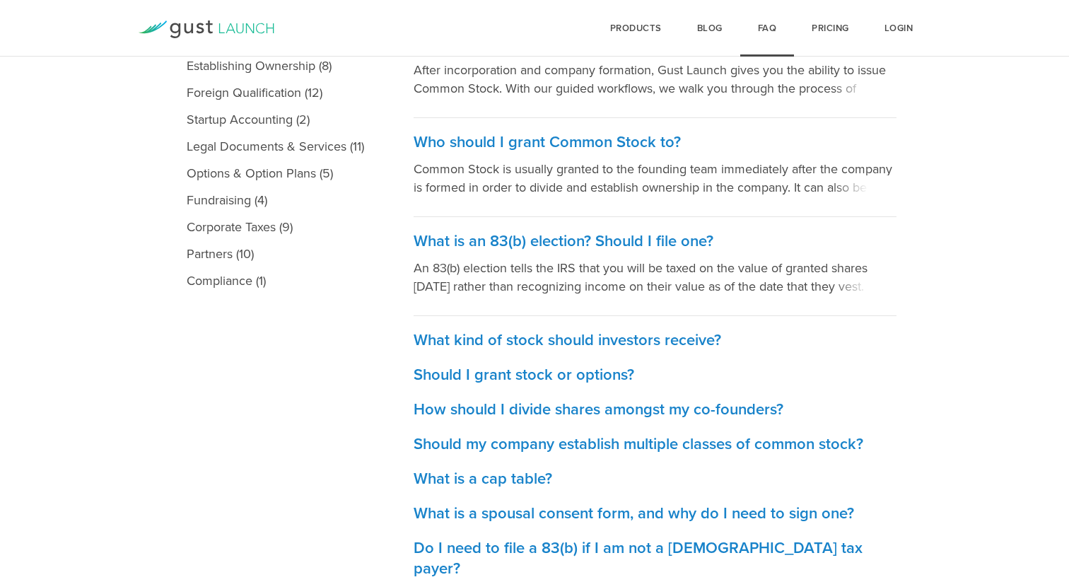
scroll to position [372, 0]
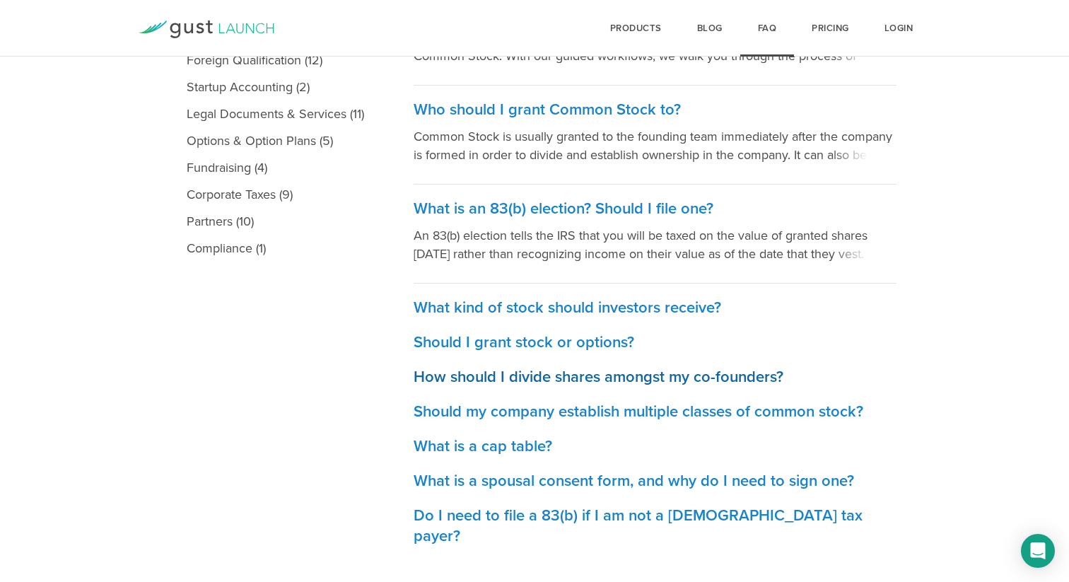
click at [531, 378] on h3 "How should I divide shares amongst my co-founders?" at bounding box center [655, 377] width 483 height 21
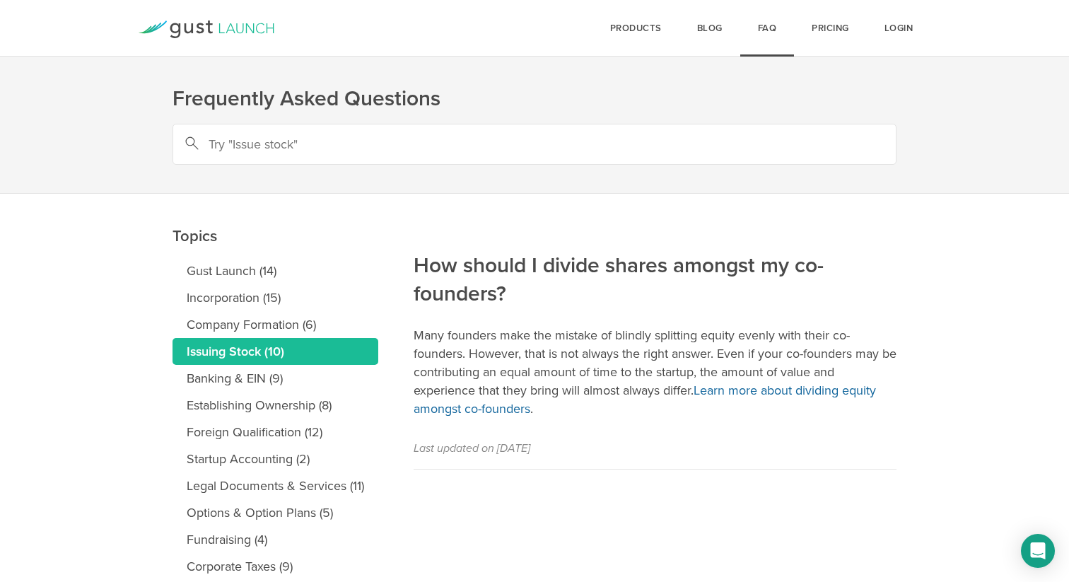
click at [759, 390] on link "Learn more about dividing equity amongst co-founders" at bounding box center [645, 400] width 462 height 34
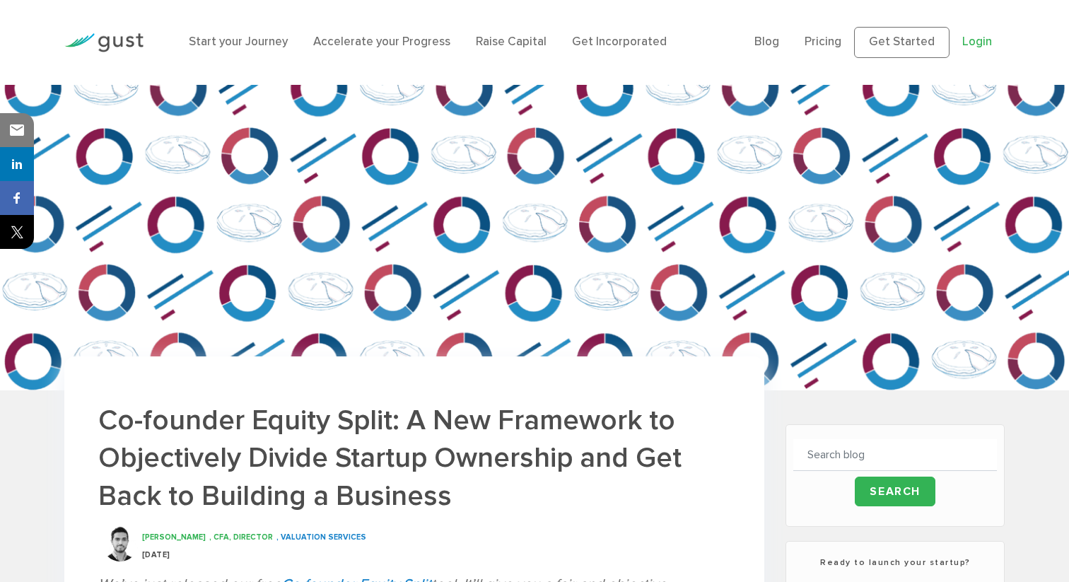
click at [974, 42] on link "Login" at bounding box center [977, 42] width 30 height 14
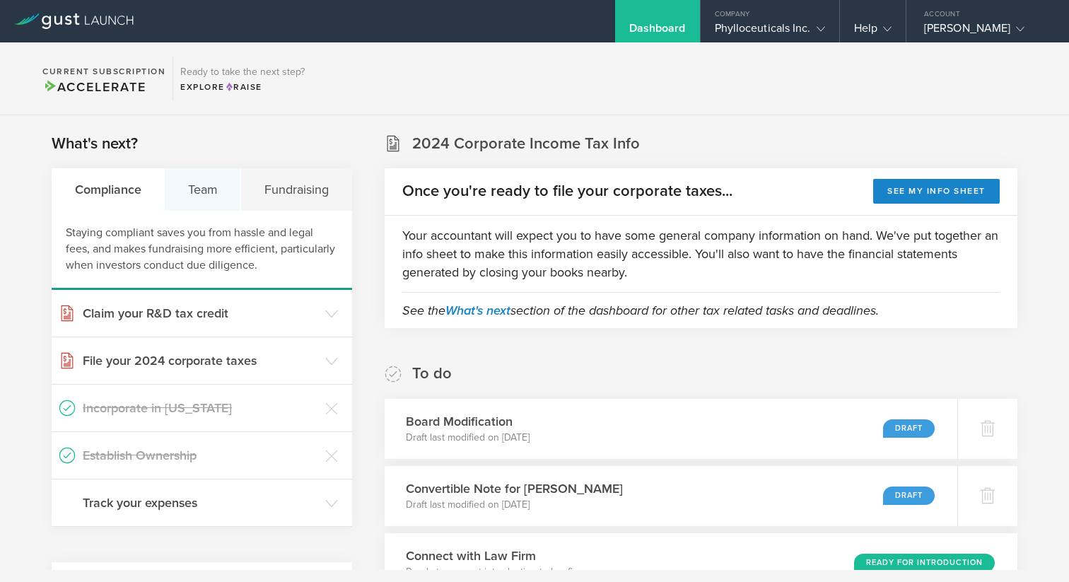
click at [211, 187] on div "Team" at bounding box center [203, 189] width 76 height 42
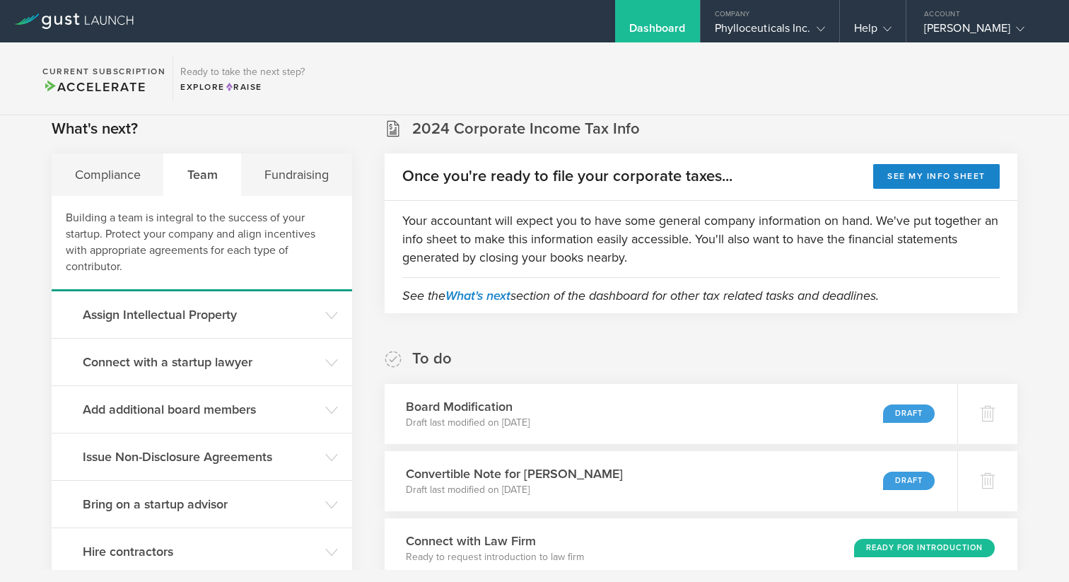
scroll to position [16, 0]
click at [859, 29] on div "Help" at bounding box center [872, 31] width 37 height 21
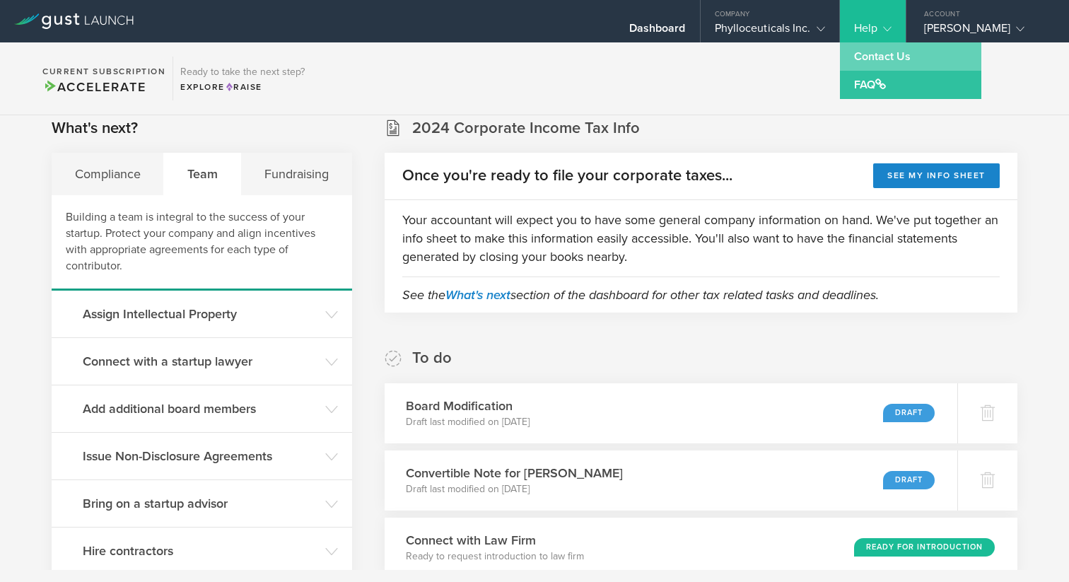
click at [872, 59] on link "Contact Us" at bounding box center [910, 56] width 141 height 28
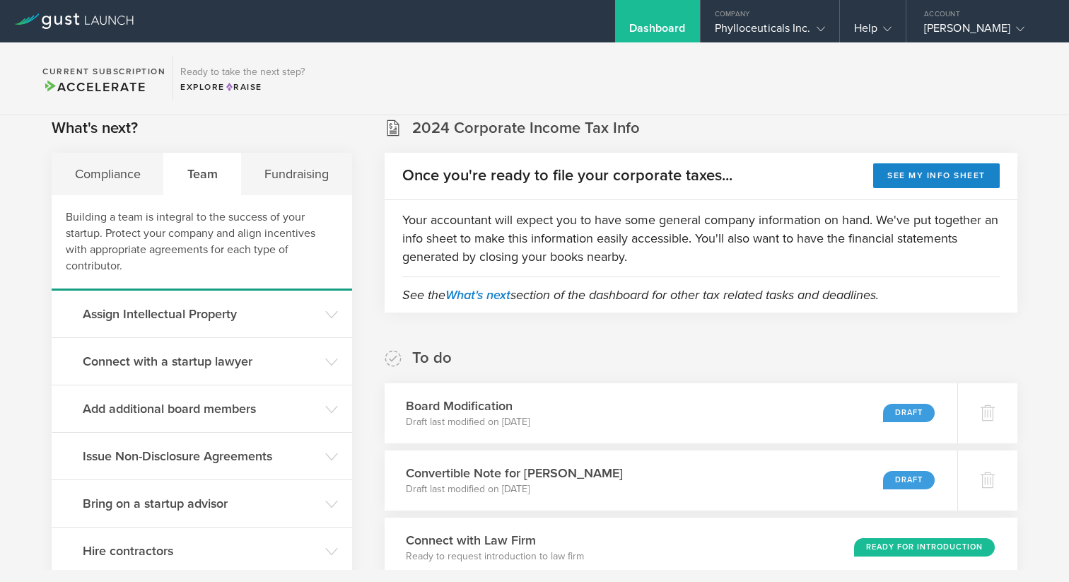
click at [675, 23] on div "Dashboard" at bounding box center [657, 31] width 57 height 21
click at [888, 30] on polyline at bounding box center [888, 29] width 8 height 4
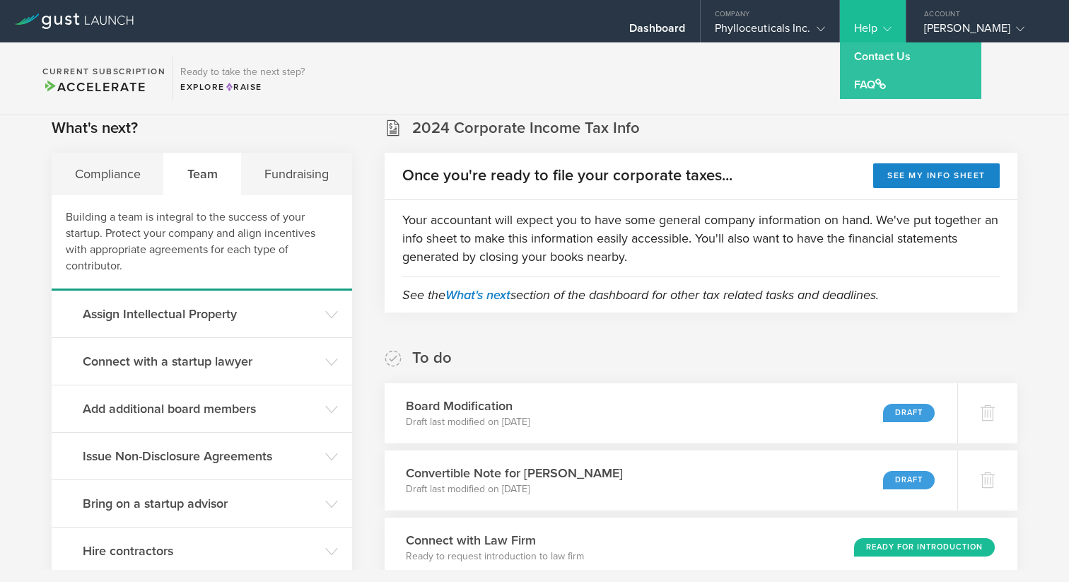
click at [869, 58] on link "Contact Us" at bounding box center [910, 56] width 141 height 28
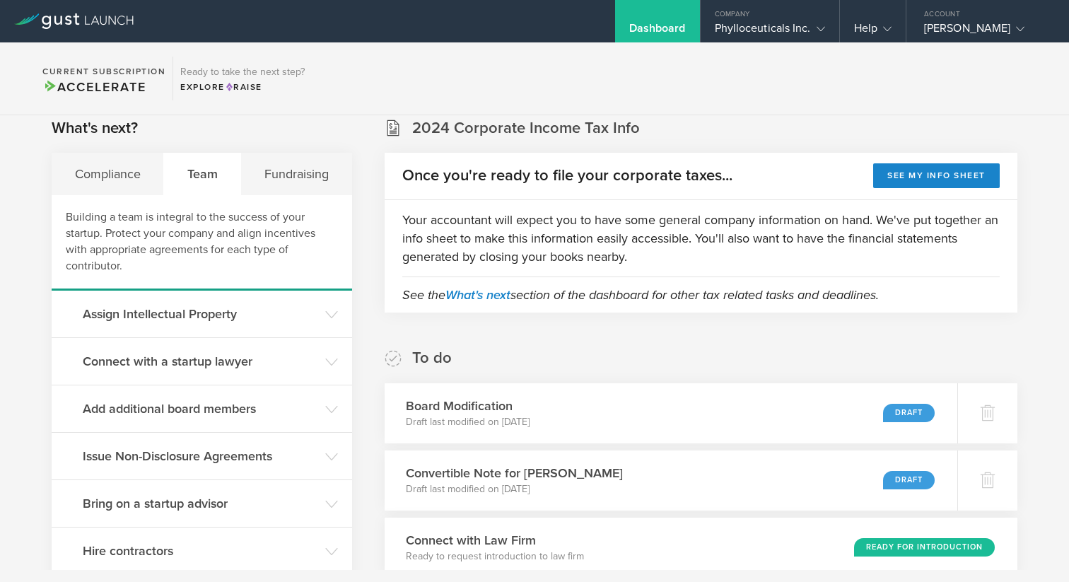
click at [651, 29] on div "Dashboard" at bounding box center [657, 31] width 57 height 21
click at [660, 13] on div "Dashboard" at bounding box center [657, 21] width 85 height 42
click at [771, 32] on div "Phylloceuticals Inc." at bounding box center [770, 31] width 110 height 21
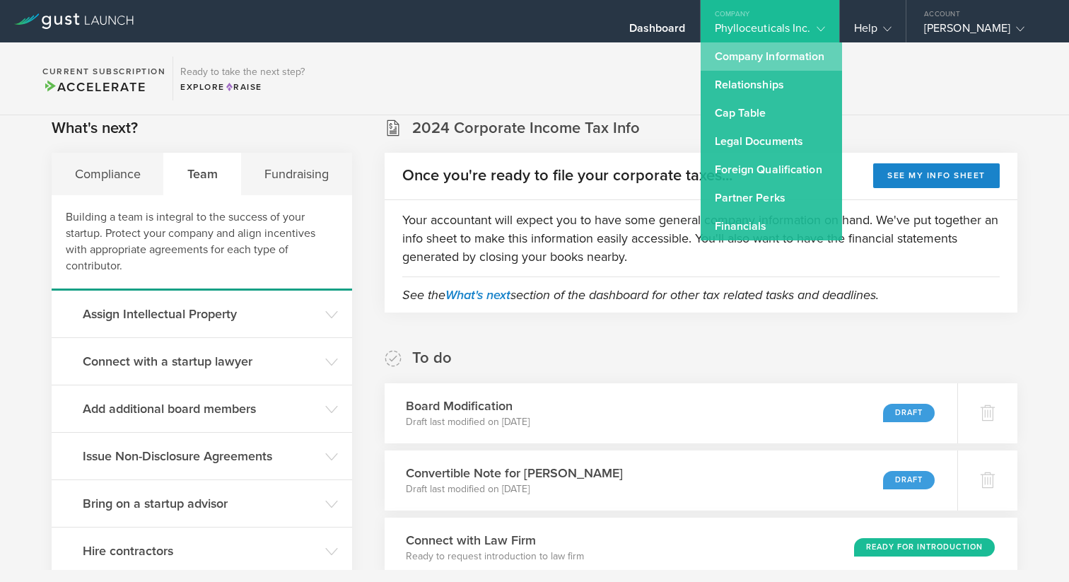
click at [769, 49] on link "Company Information" at bounding box center [771, 56] width 141 height 28
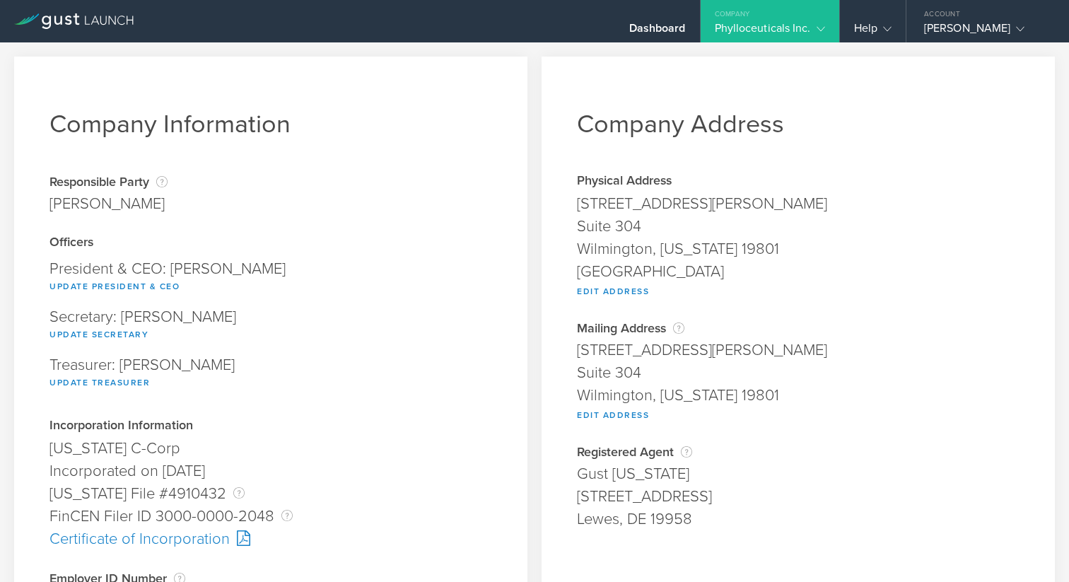
click at [822, 29] on polyline at bounding box center [821, 29] width 8 height 4
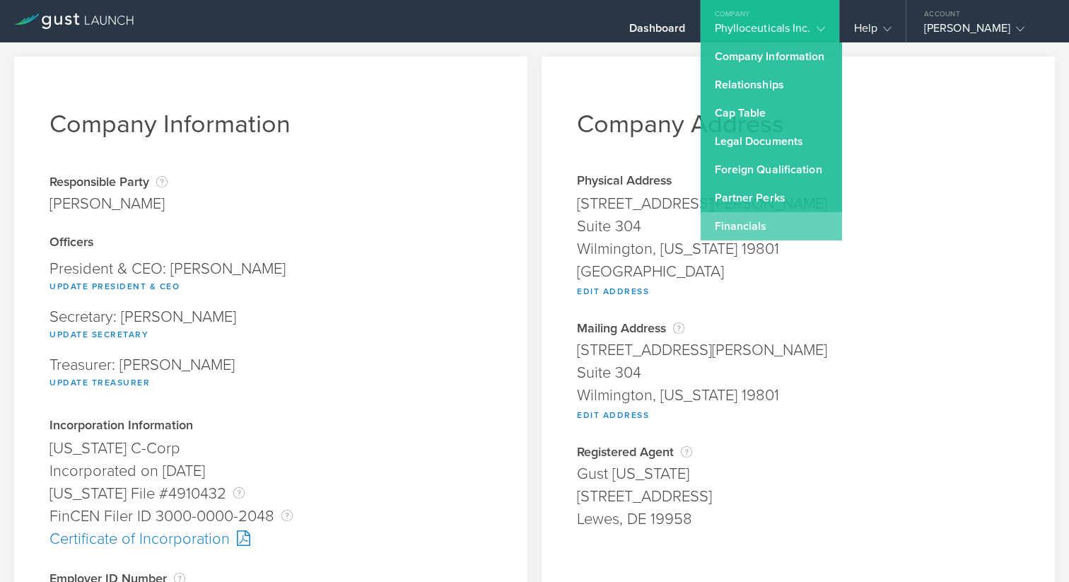
click at [737, 225] on link "Financials" at bounding box center [771, 226] width 141 height 28
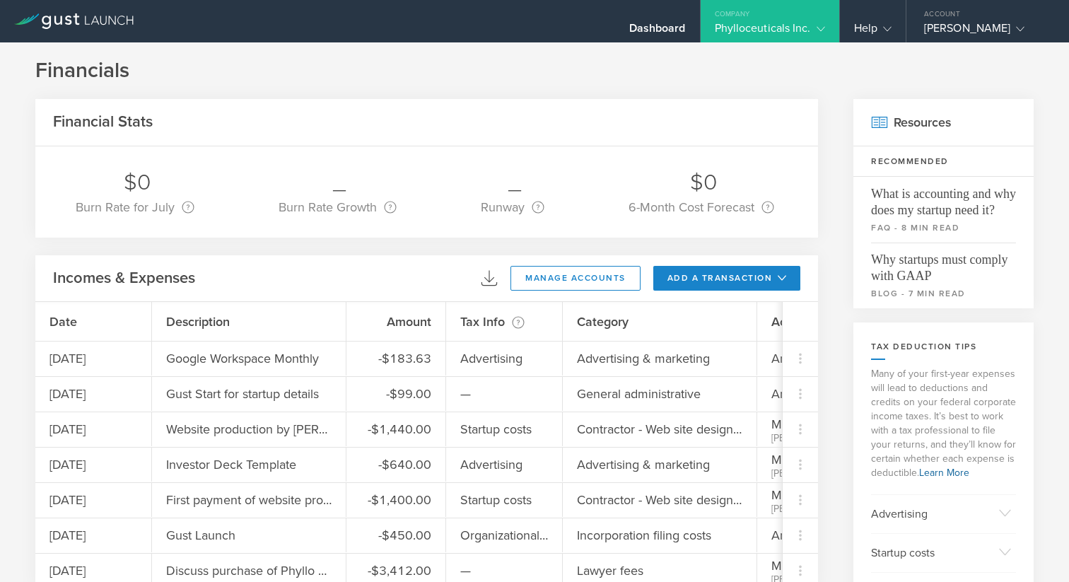
click at [820, 31] on polyline at bounding box center [821, 29] width 8 height 4
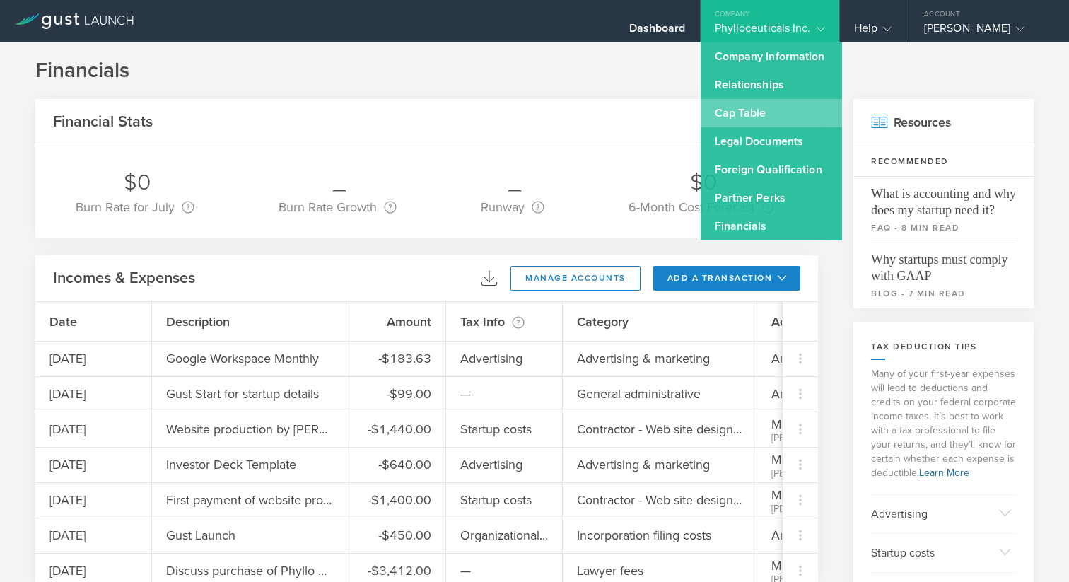
click at [752, 112] on link "Cap Table" at bounding box center [771, 113] width 141 height 28
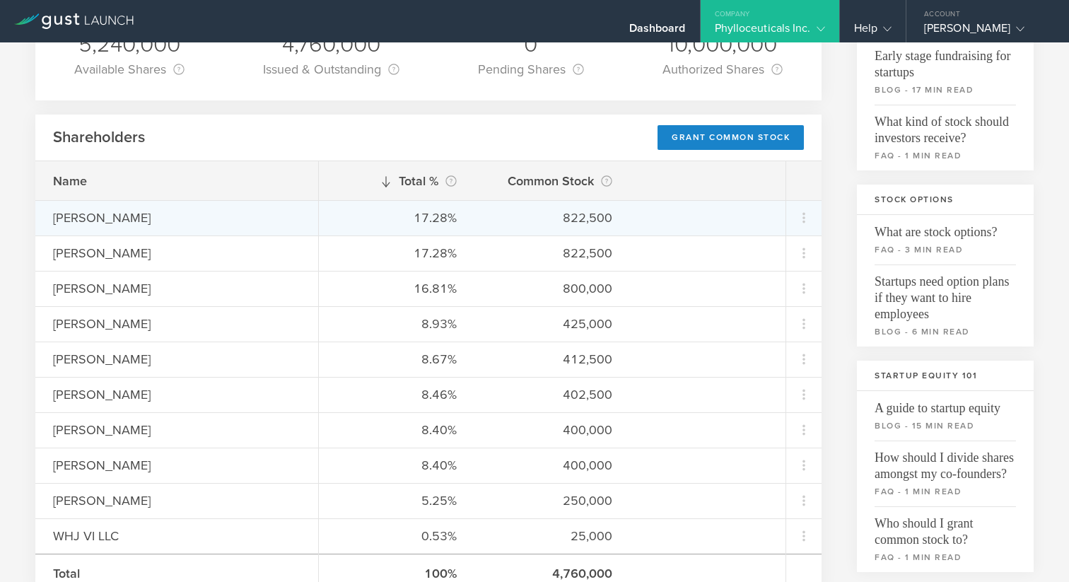
scroll to position [153, 0]
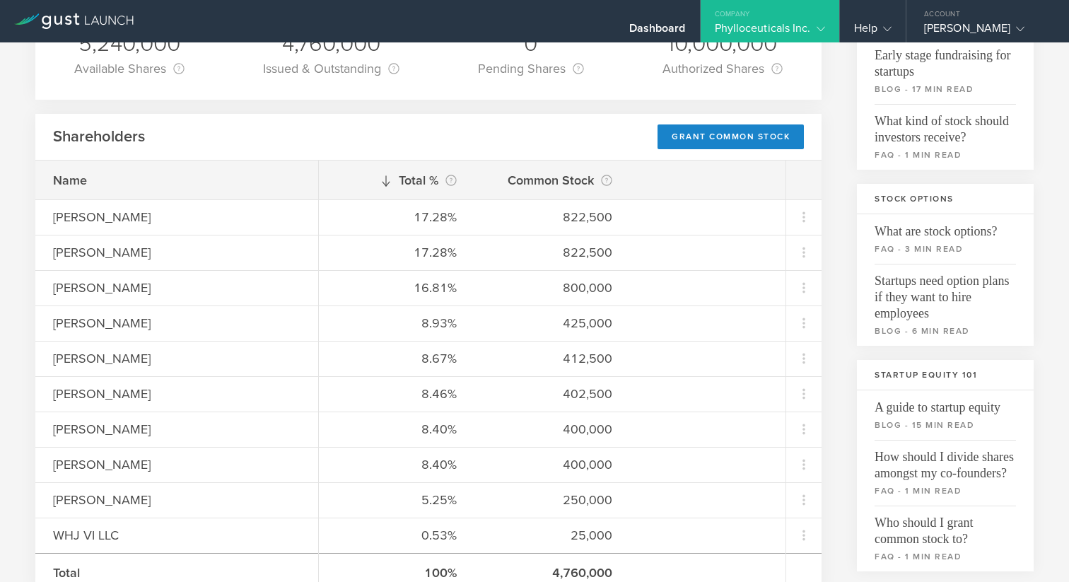
click at [388, 182] on icon at bounding box center [385, 180] width 11 height 11
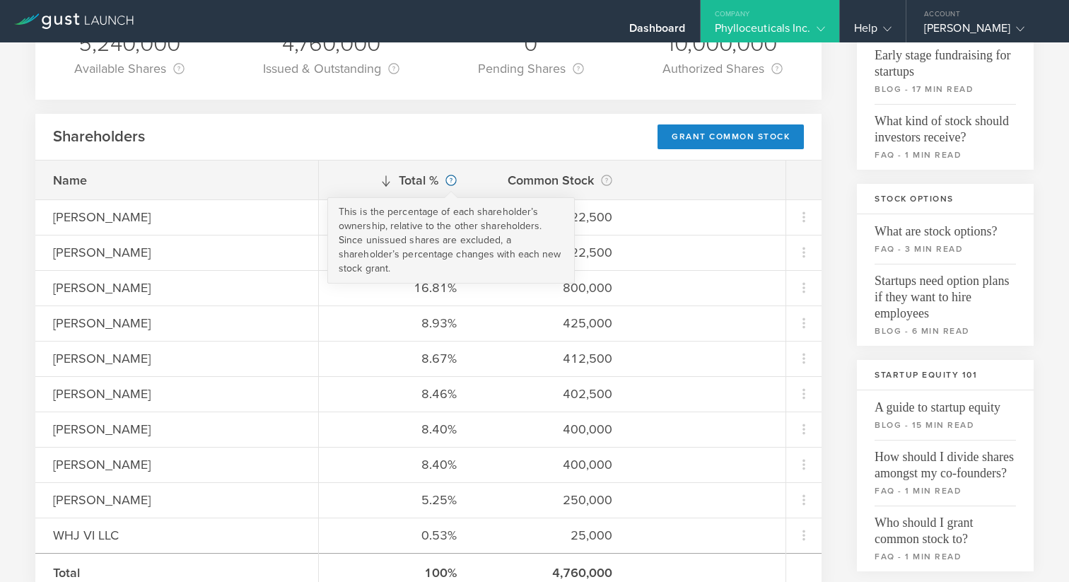
click at [452, 180] on circle at bounding box center [451, 180] width 10 height 10
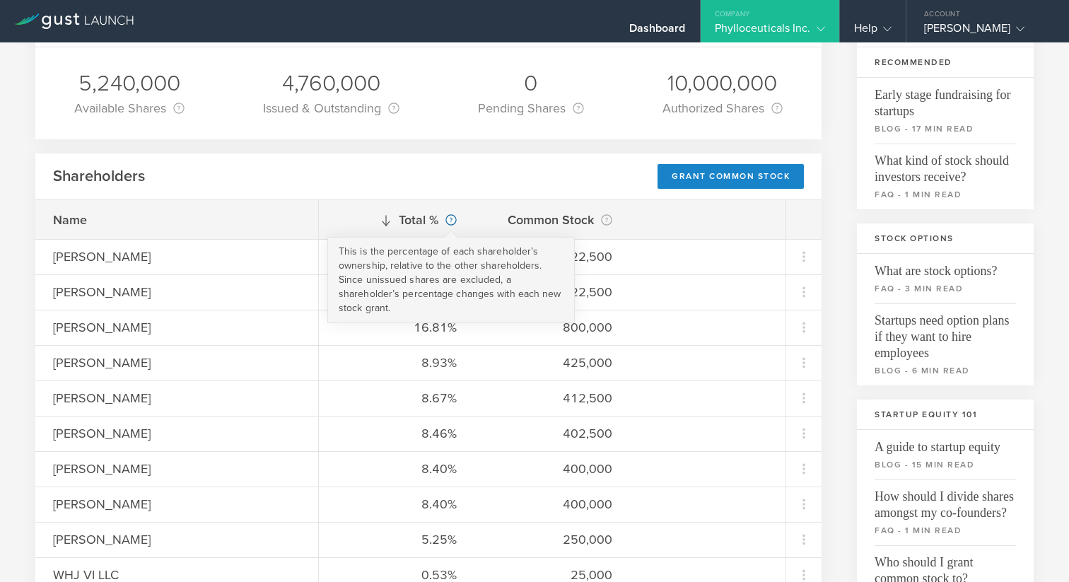
scroll to position [110, 0]
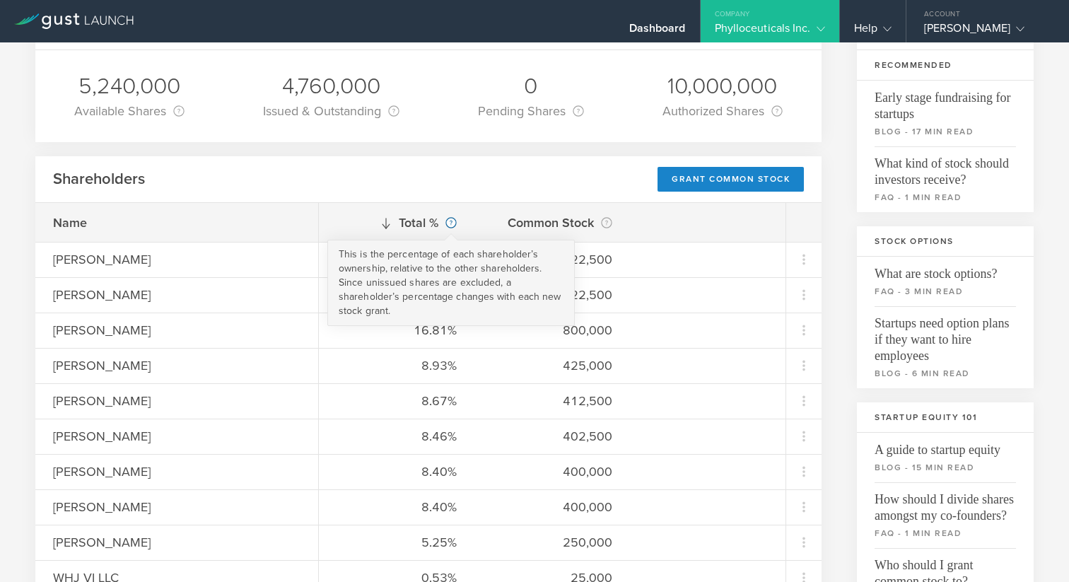
click at [453, 219] on circle at bounding box center [451, 223] width 10 height 10
click at [452, 221] on circle at bounding box center [451, 223] width 10 height 10
